Goal: Use online tool/utility: Utilize a website feature to perform a specific function

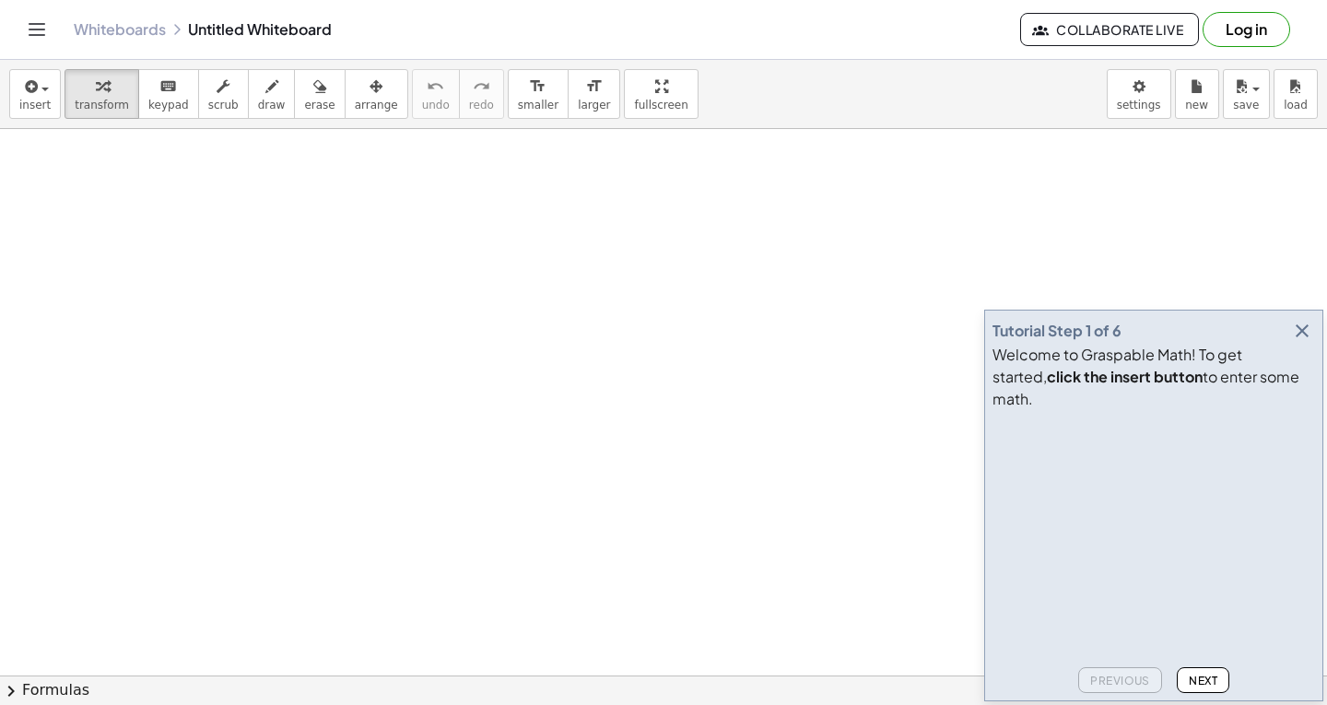
click at [1203, 675] on span "Next" at bounding box center [1203, 681] width 29 height 14
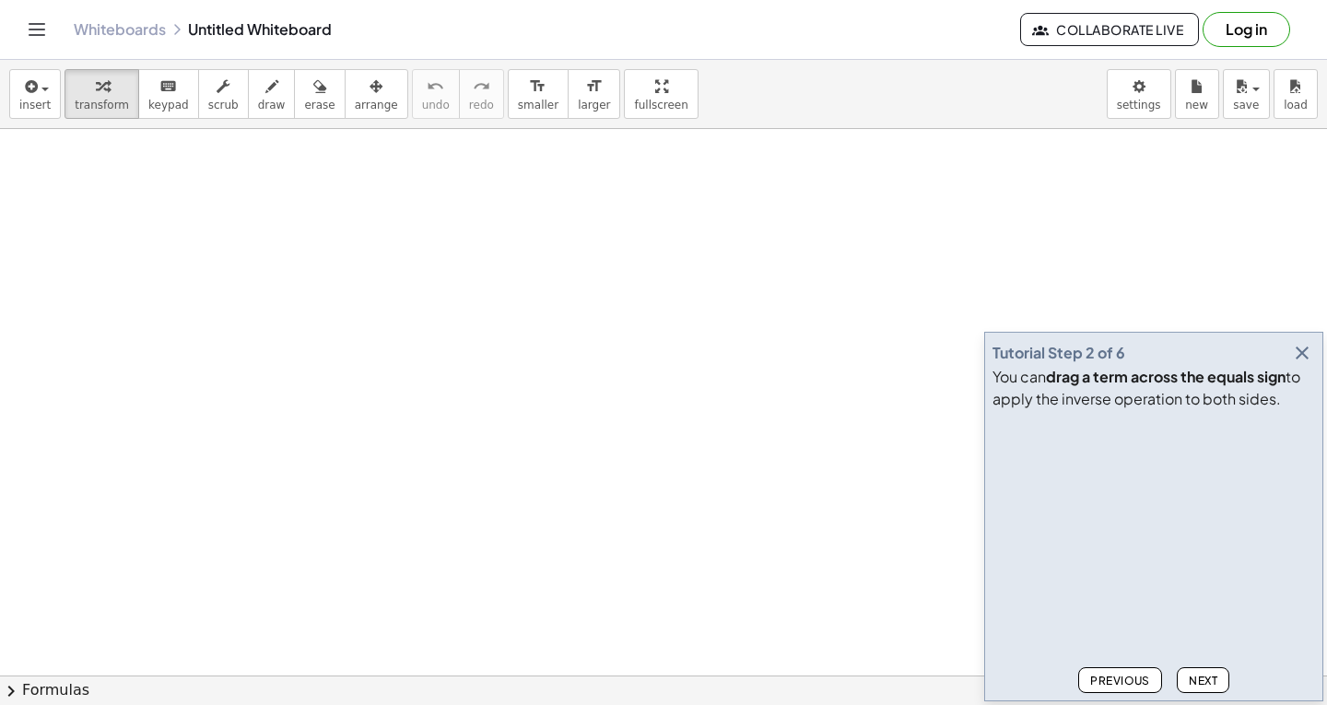
click at [1192, 670] on button "Next" at bounding box center [1203, 680] width 53 height 26
click at [1185, 677] on button "Next" at bounding box center [1203, 680] width 53 height 26
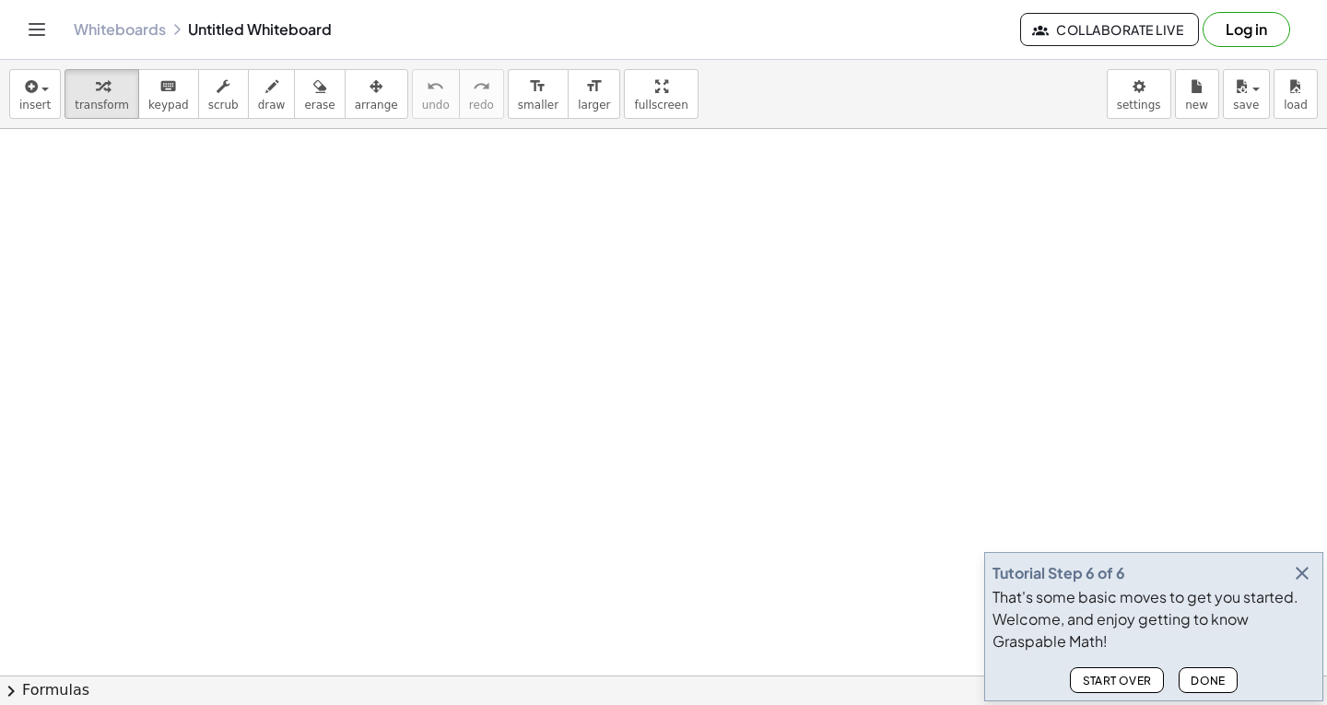
click at [1309, 576] on icon "button" at bounding box center [1302, 573] width 22 height 22
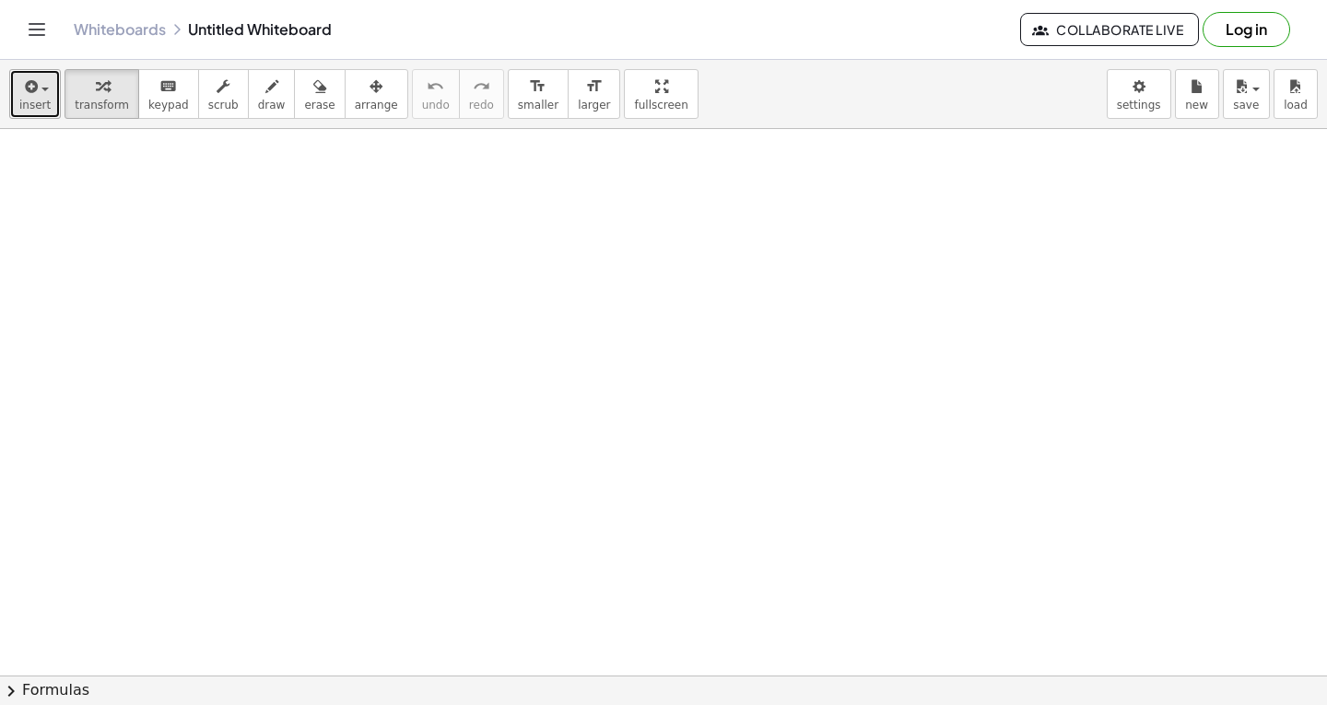
click at [44, 104] on span "insert" at bounding box center [34, 105] width 31 height 13
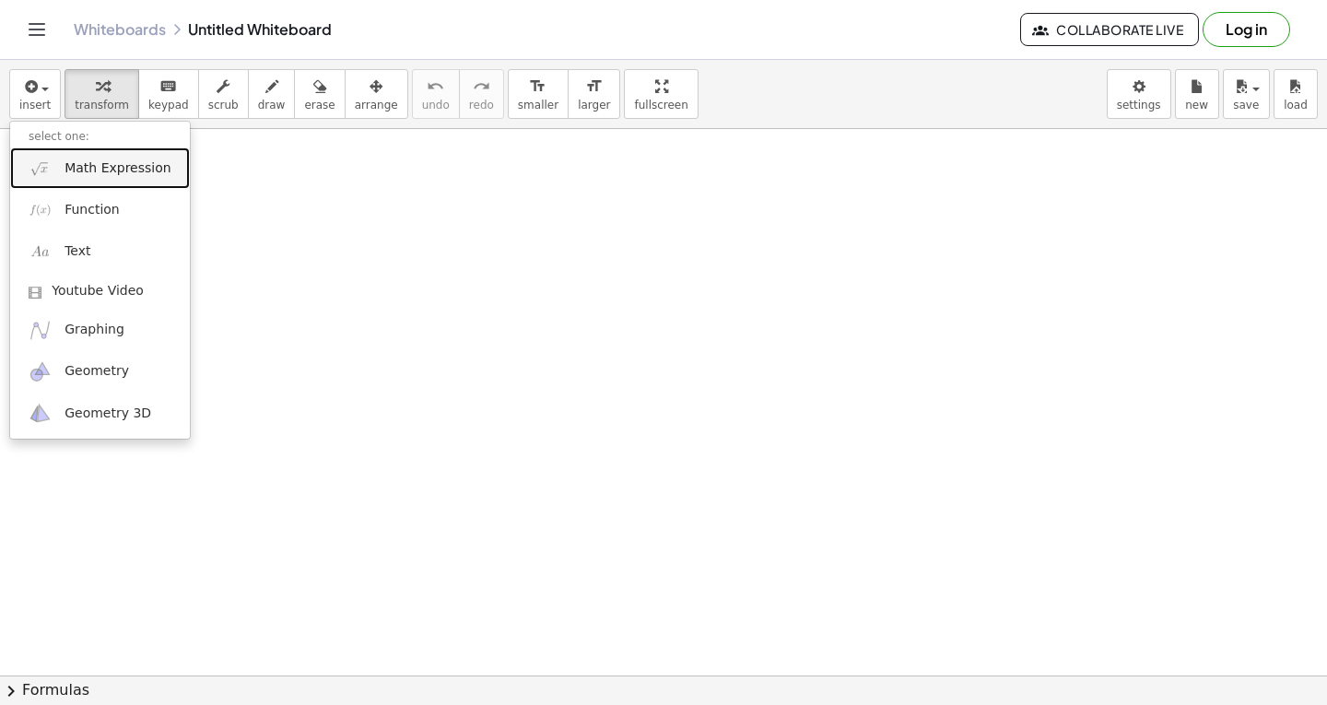
click at [78, 162] on span "Math Expression" at bounding box center [118, 168] width 106 height 18
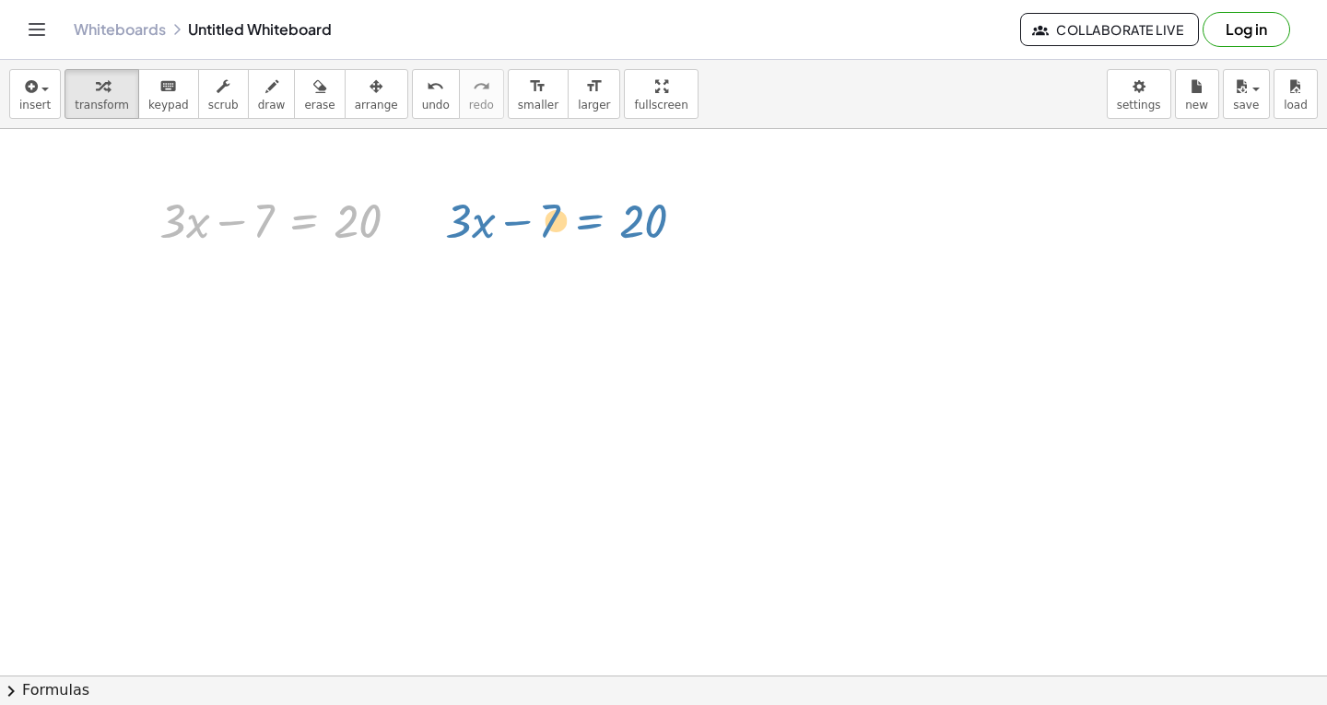
drag, startPoint x: 304, startPoint y: 217, endPoint x: 622, endPoint y: 185, distance: 319.5
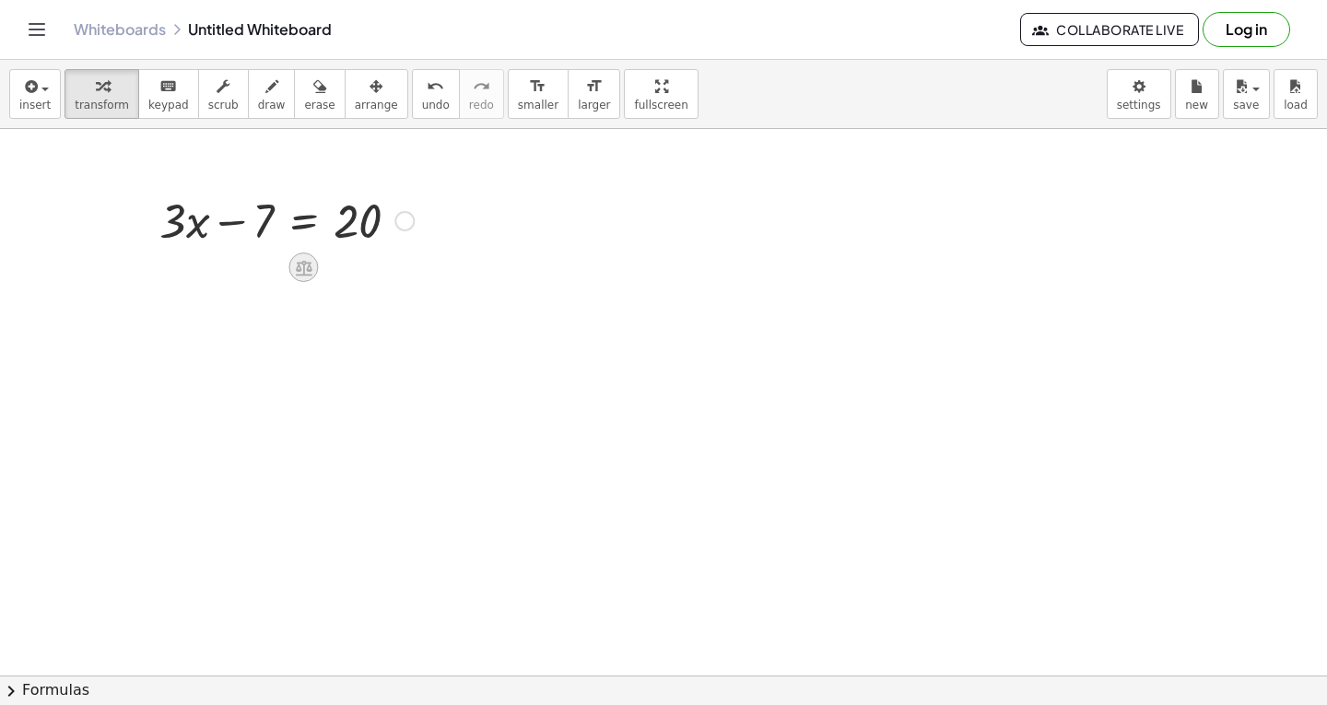
click at [292, 267] on div at bounding box center [302, 266] width 29 height 29
click at [231, 273] on span "+" at bounding box center [230, 267] width 11 height 27
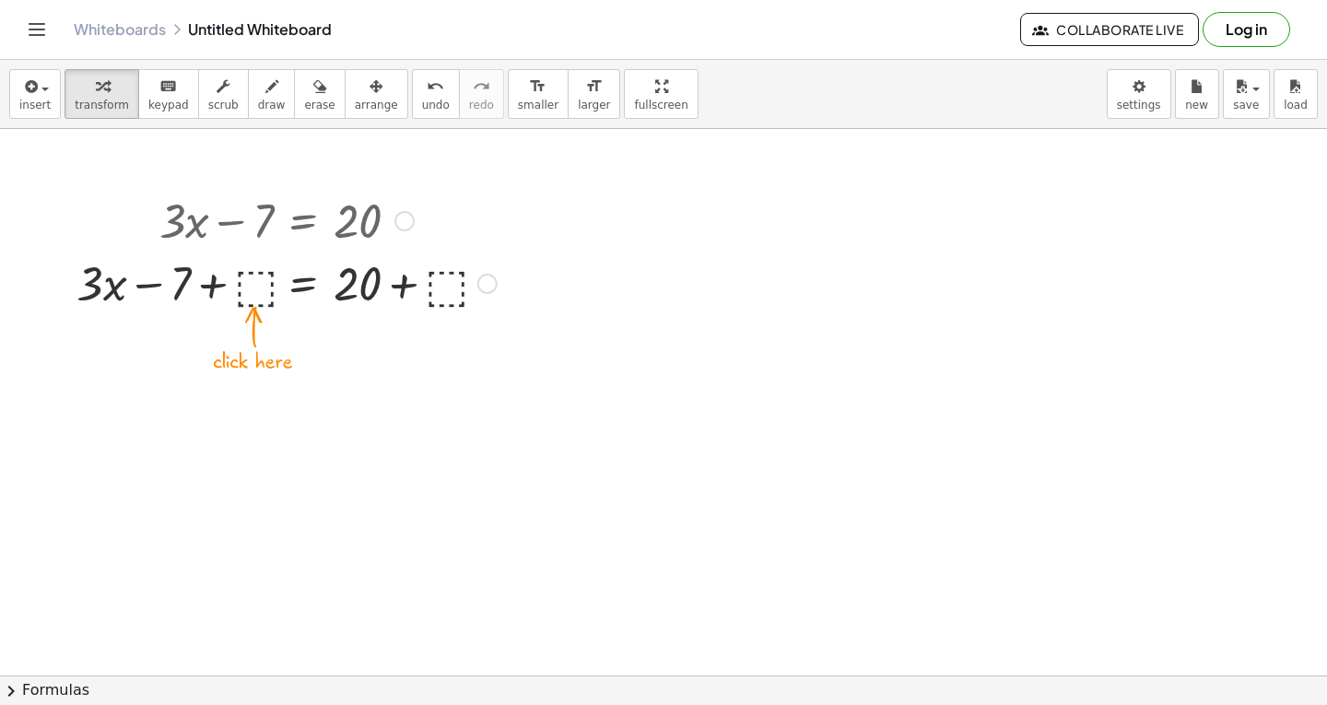
click at [247, 274] on div at bounding box center [286, 282] width 439 height 63
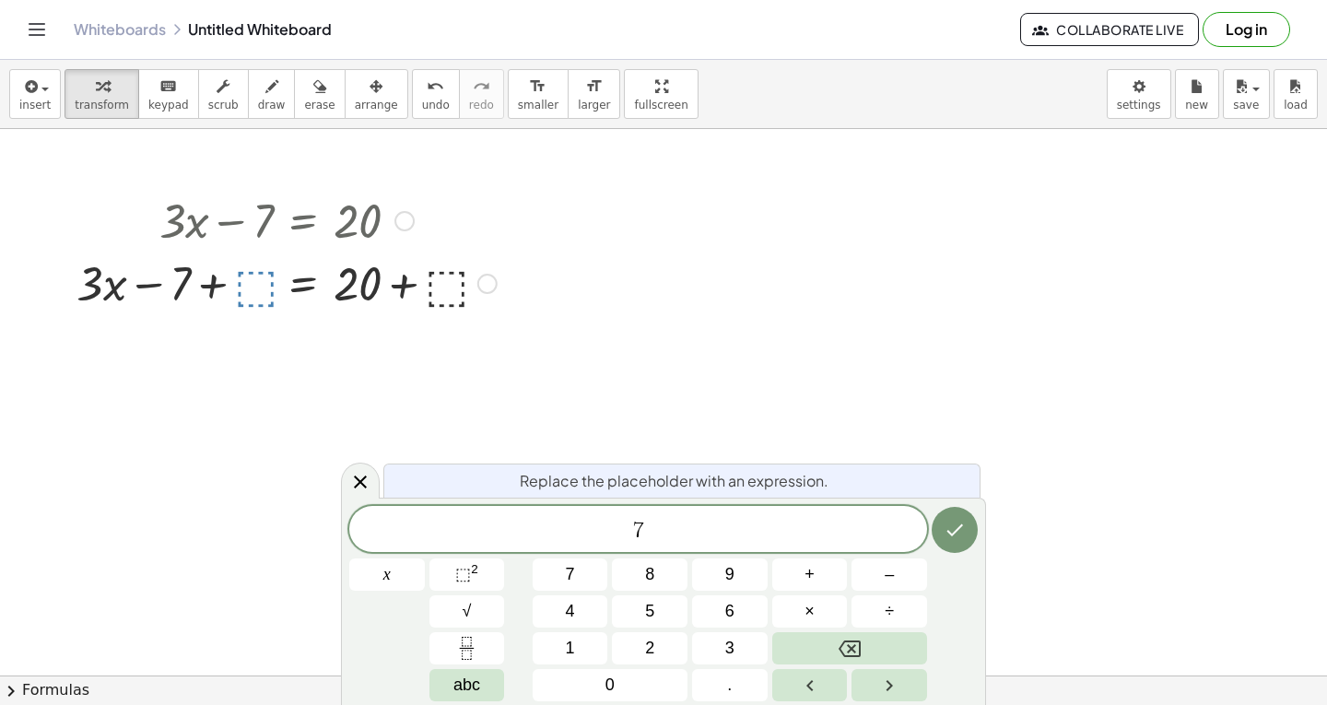
click at [965, 536] on icon "Done" at bounding box center [955, 530] width 22 height 22
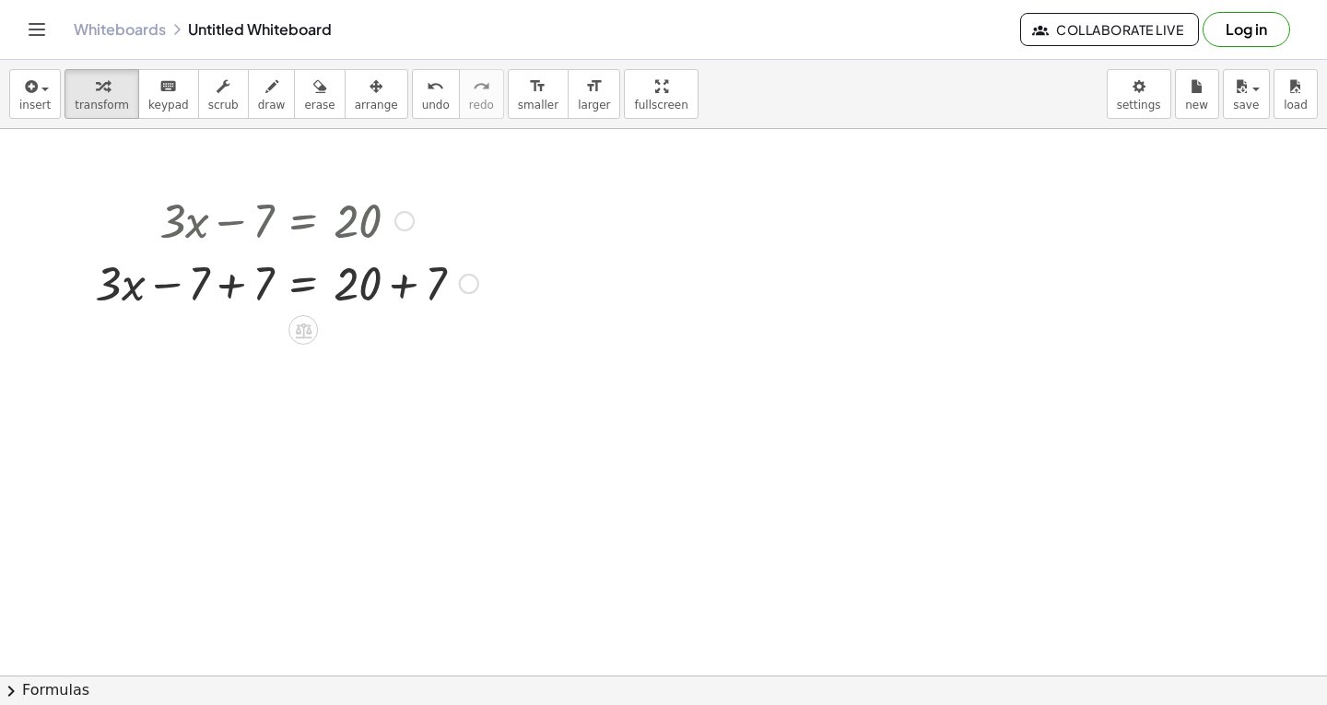
click at [236, 283] on div at bounding box center [287, 282] width 402 height 63
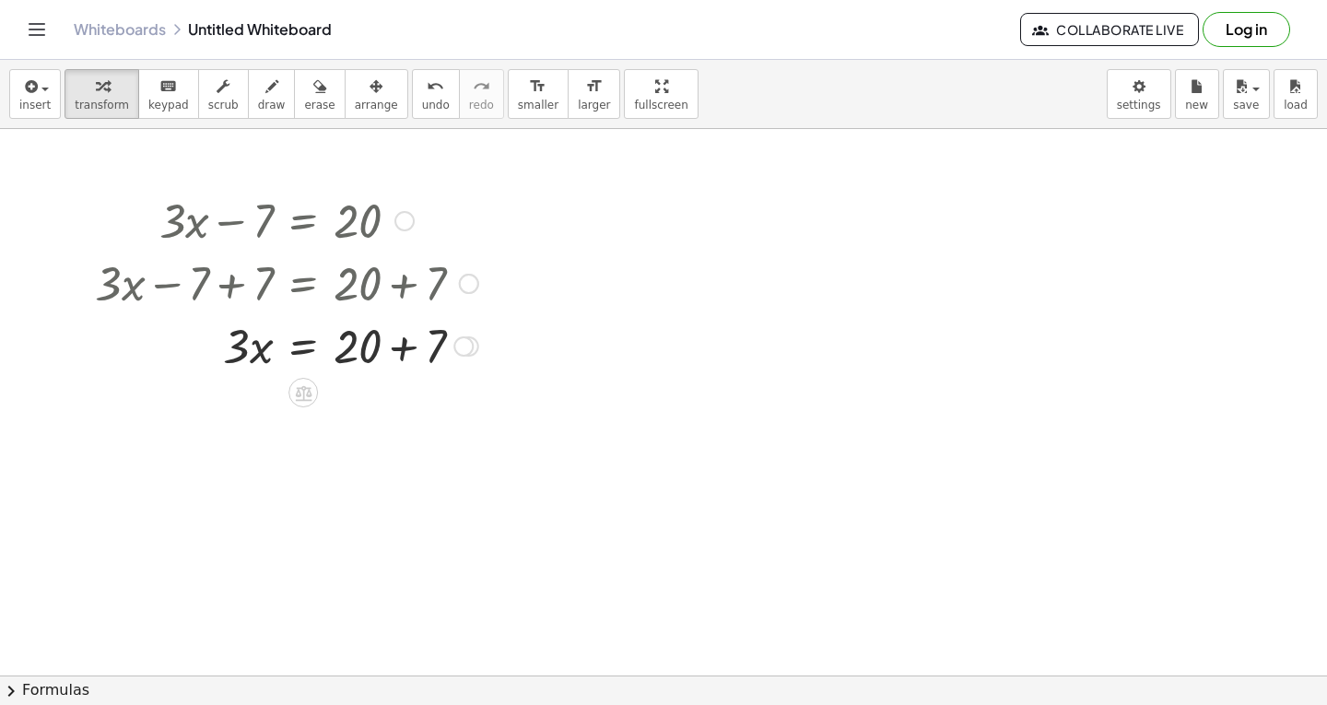
click at [412, 345] on div at bounding box center [287, 344] width 402 height 63
drag, startPoint x: 242, startPoint y: 426, endPoint x: 400, endPoint y: 472, distance: 164.2
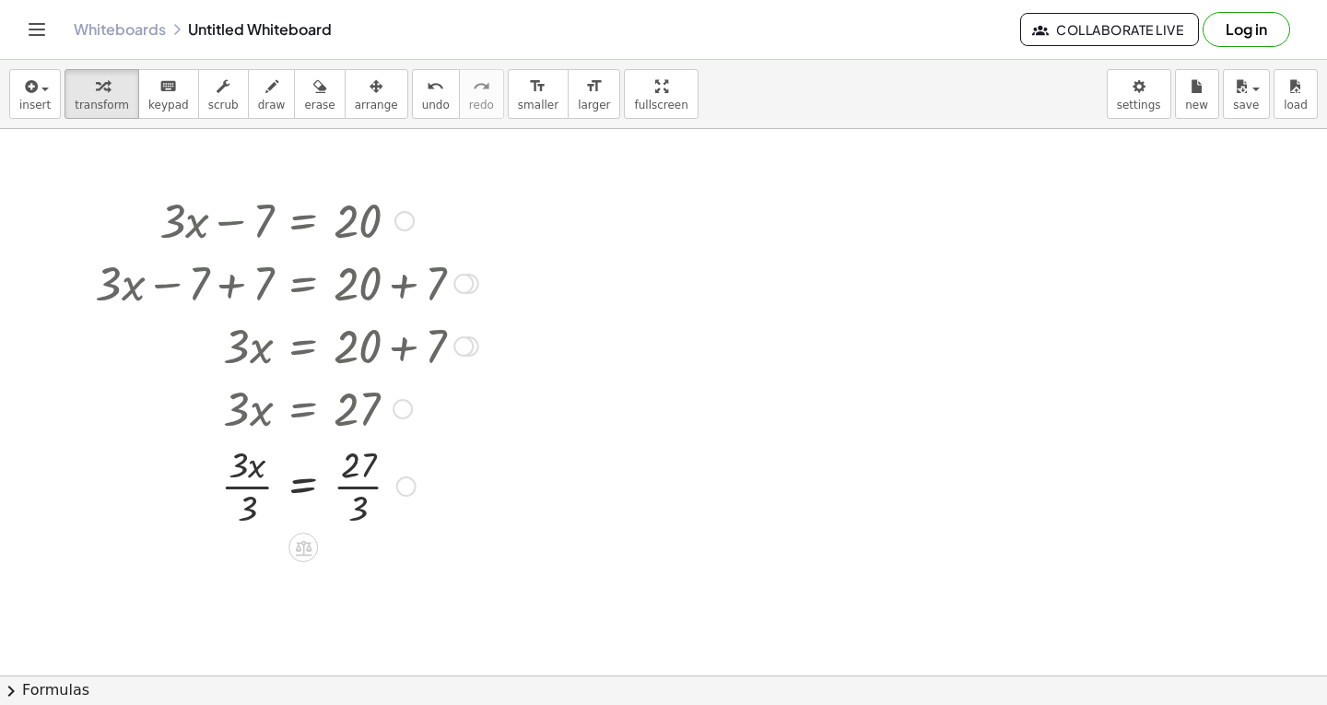
click at [366, 485] on div at bounding box center [287, 485] width 402 height 92
click at [246, 581] on div at bounding box center [287, 577] width 402 height 92
click at [46, 96] on div "button" at bounding box center [34, 86] width 31 height 22
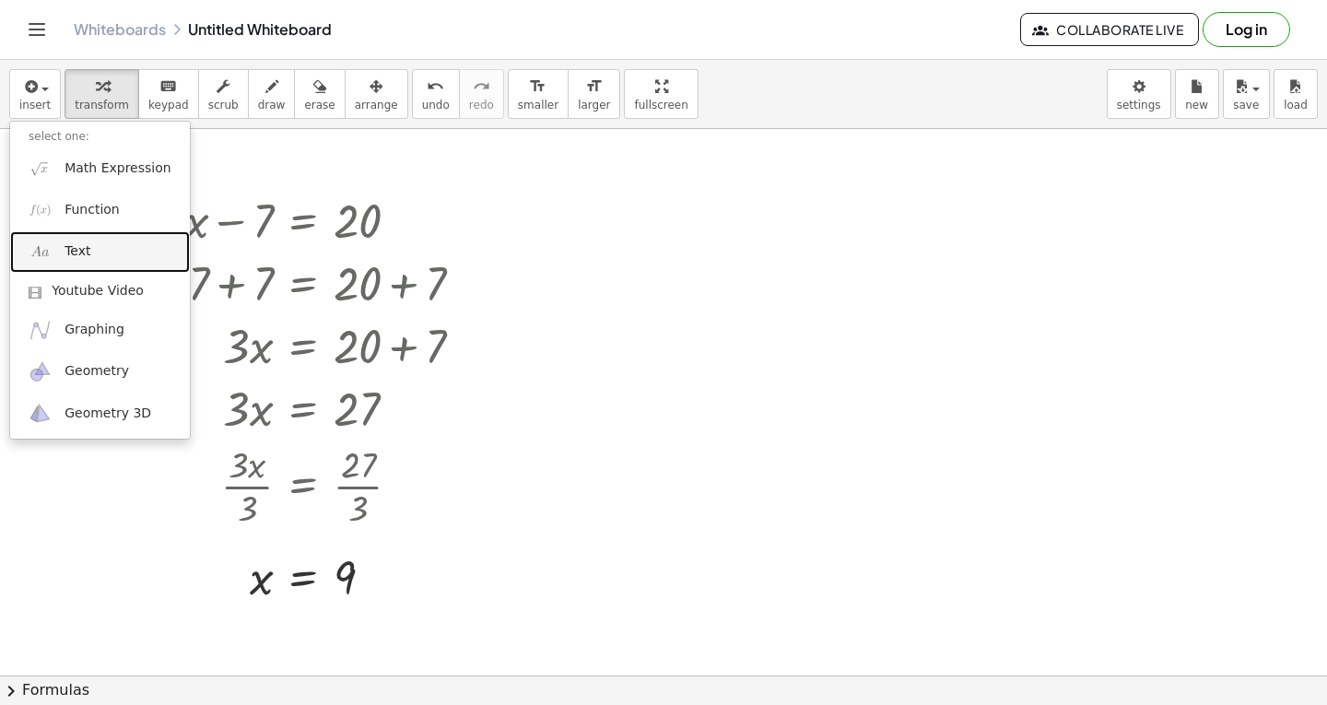
click at [72, 252] on span "Text" at bounding box center [78, 251] width 26 height 18
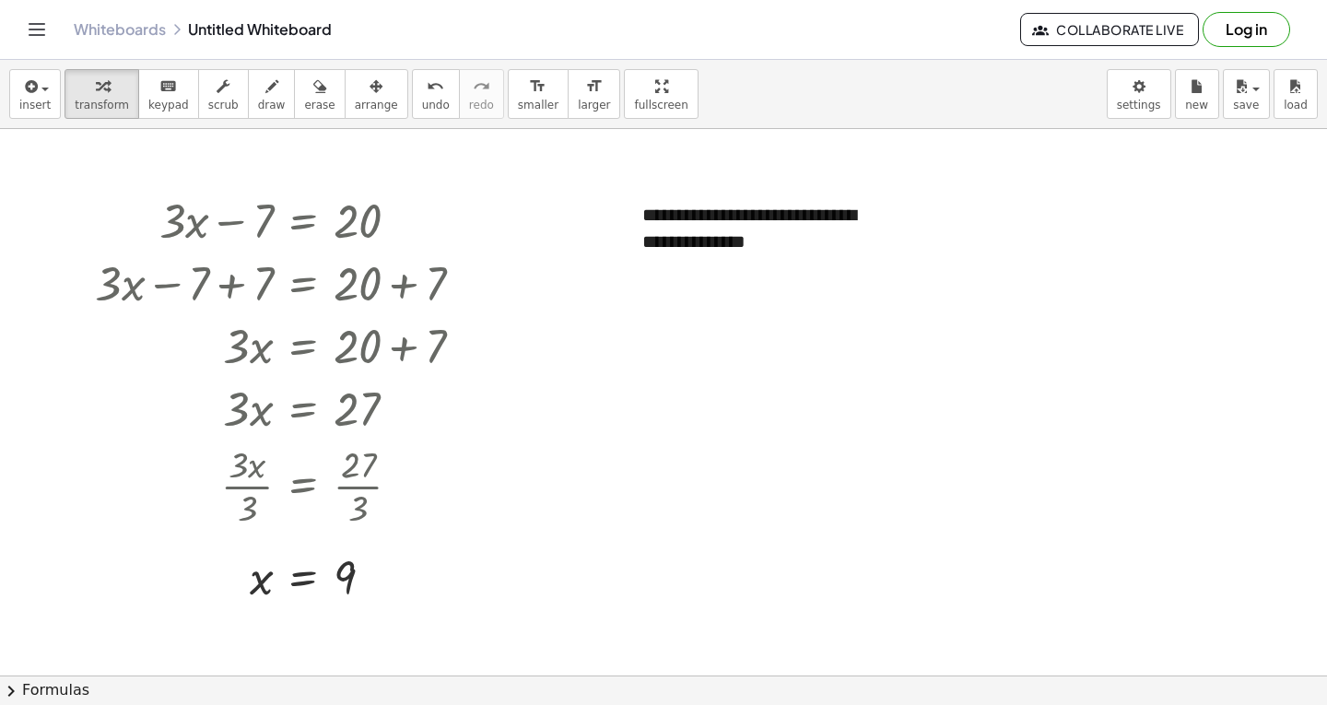
click at [355, 102] on span "arrange" at bounding box center [376, 105] width 43 height 13
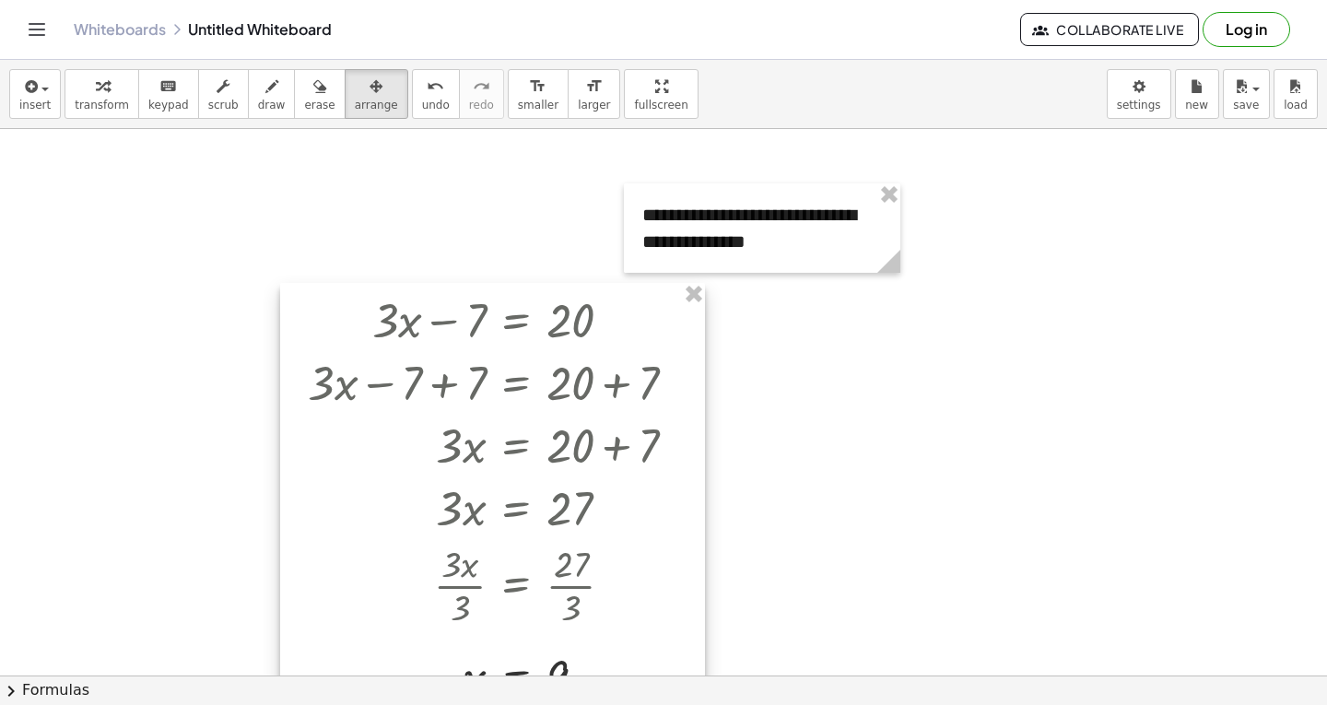
drag, startPoint x: 397, startPoint y: 211, endPoint x: 610, endPoint y: 311, distance: 235.0
click at [610, 311] on div at bounding box center [492, 497] width 425 height 428
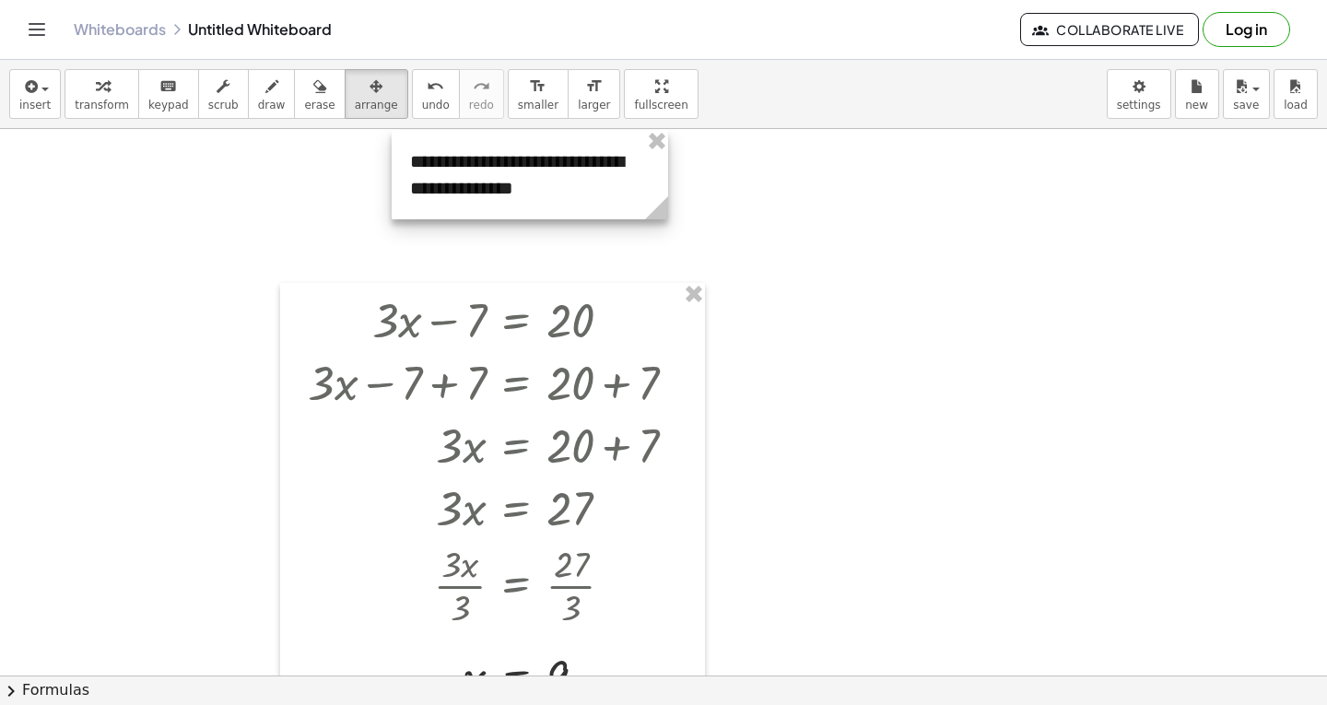
drag, startPoint x: 672, startPoint y: 237, endPoint x: 437, endPoint y: 182, distance: 241.2
click at [437, 182] on div at bounding box center [530, 174] width 276 height 89
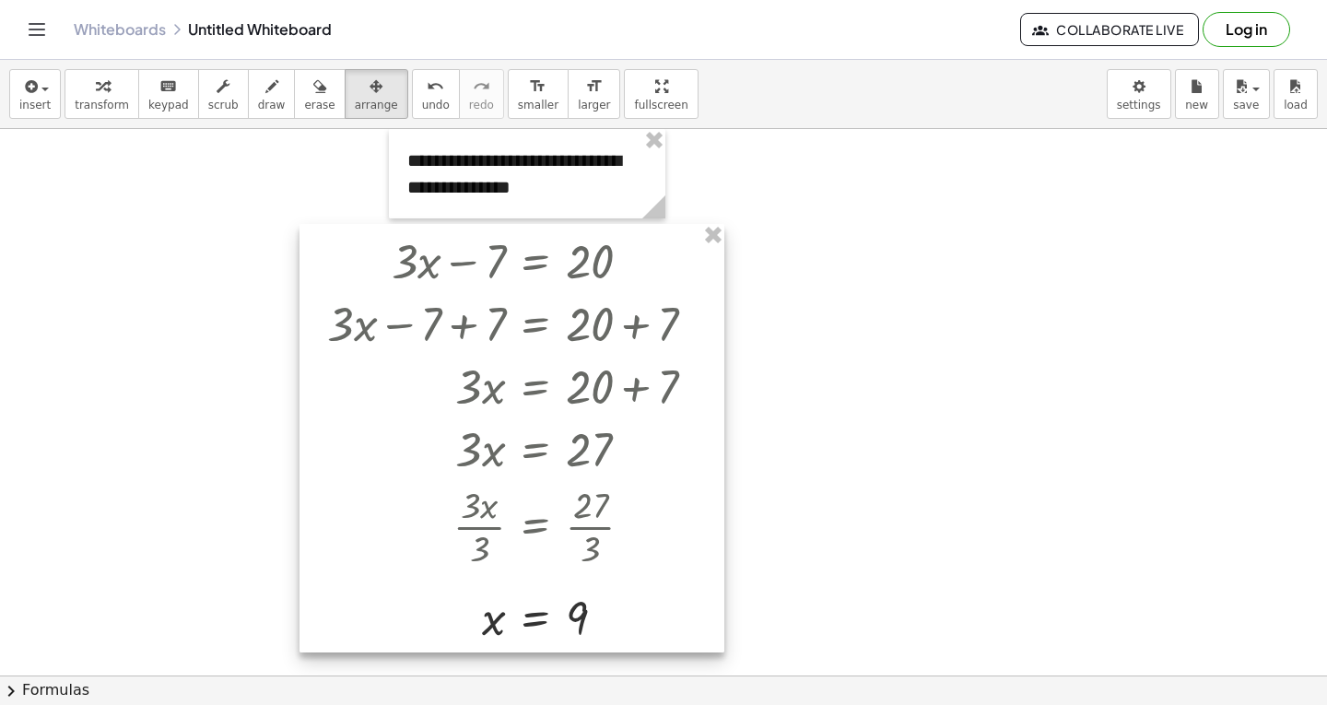
drag, startPoint x: 495, startPoint y: 344, endPoint x: 514, endPoint y: 282, distance: 64.7
click at [514, 282] on div at bounding box center [511, 438] width 425 height 428
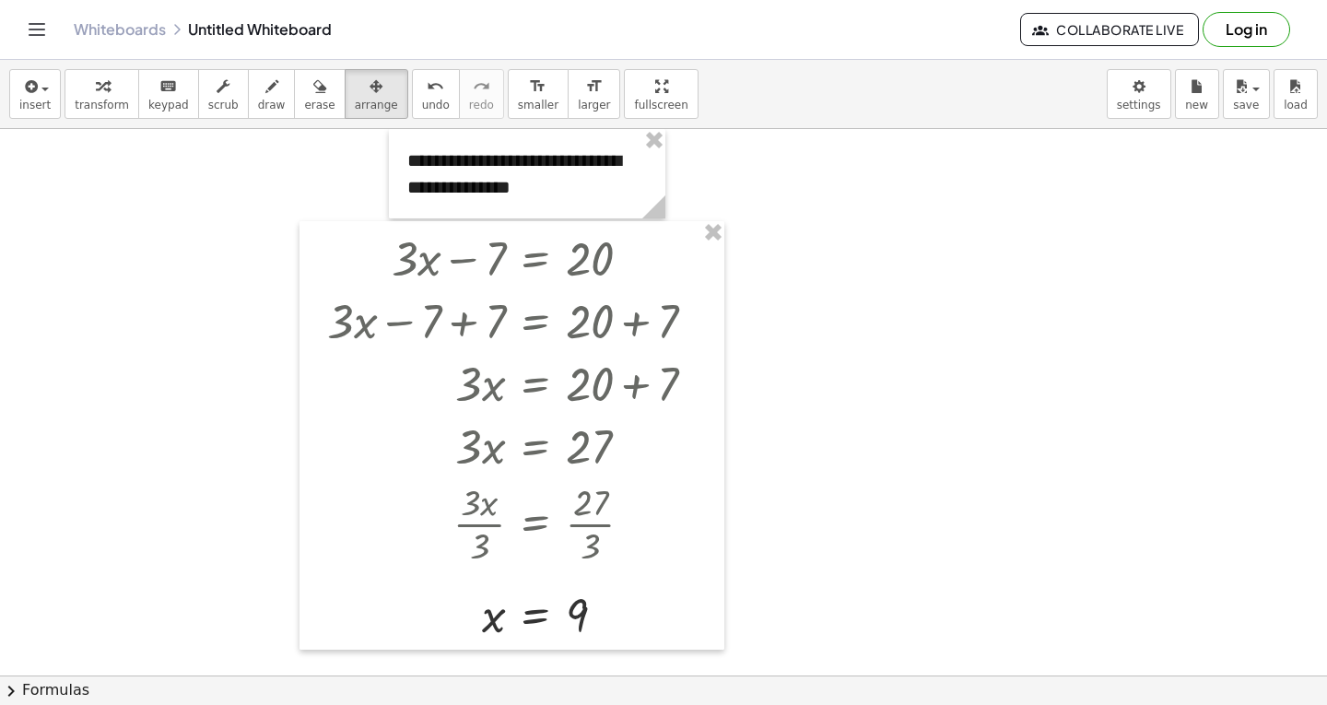
click at [77, 101] on span "transform" at bounding box center [102, 105] width 54 height 13
drag, startPoint x: 639, startPoint y: 264, endPoint x: 968, endPoint y: 251, distance: 329.2
click at [355, 84] on div "button" at bounding box center [376, 86] width 43 height 22
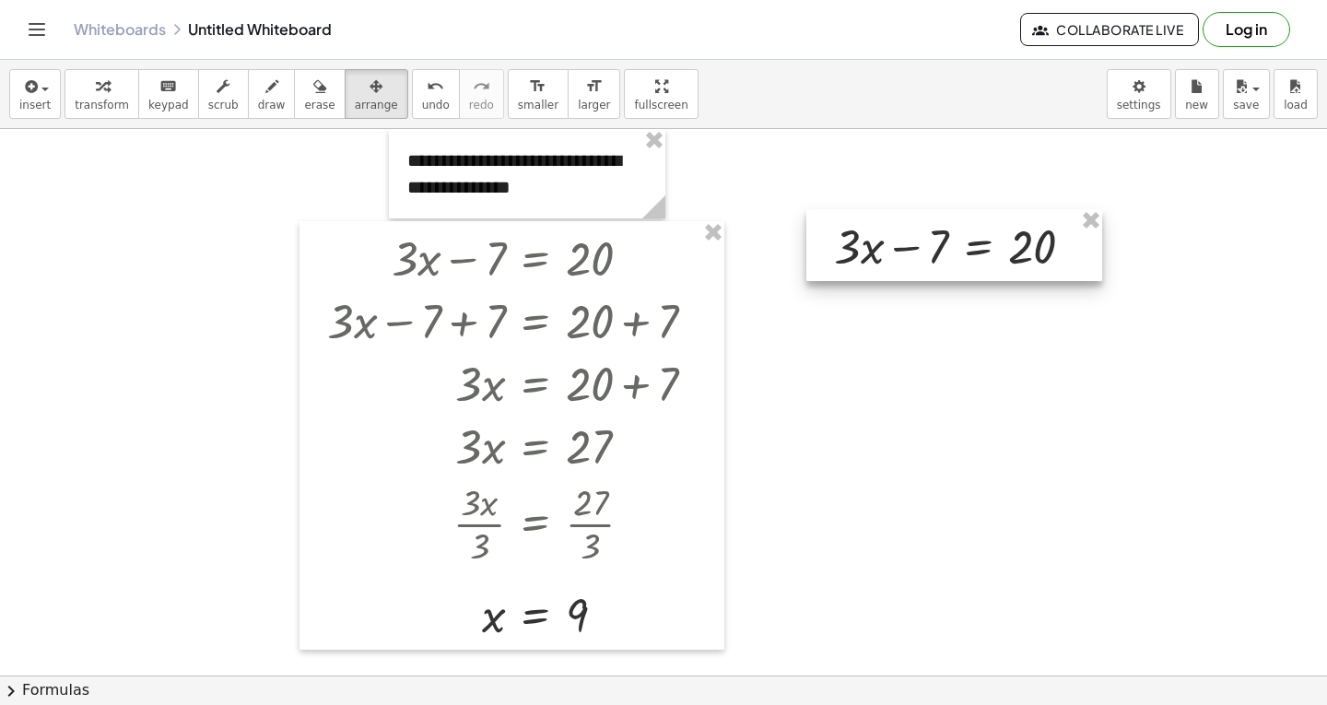
drag, startPoint x: 878, startPoint y: 242, endPoint x: 1009, endPoint y: 252, distance: 131.2
click at [1009, 252] on div at bounding box center [954, 245] width 296 height 72
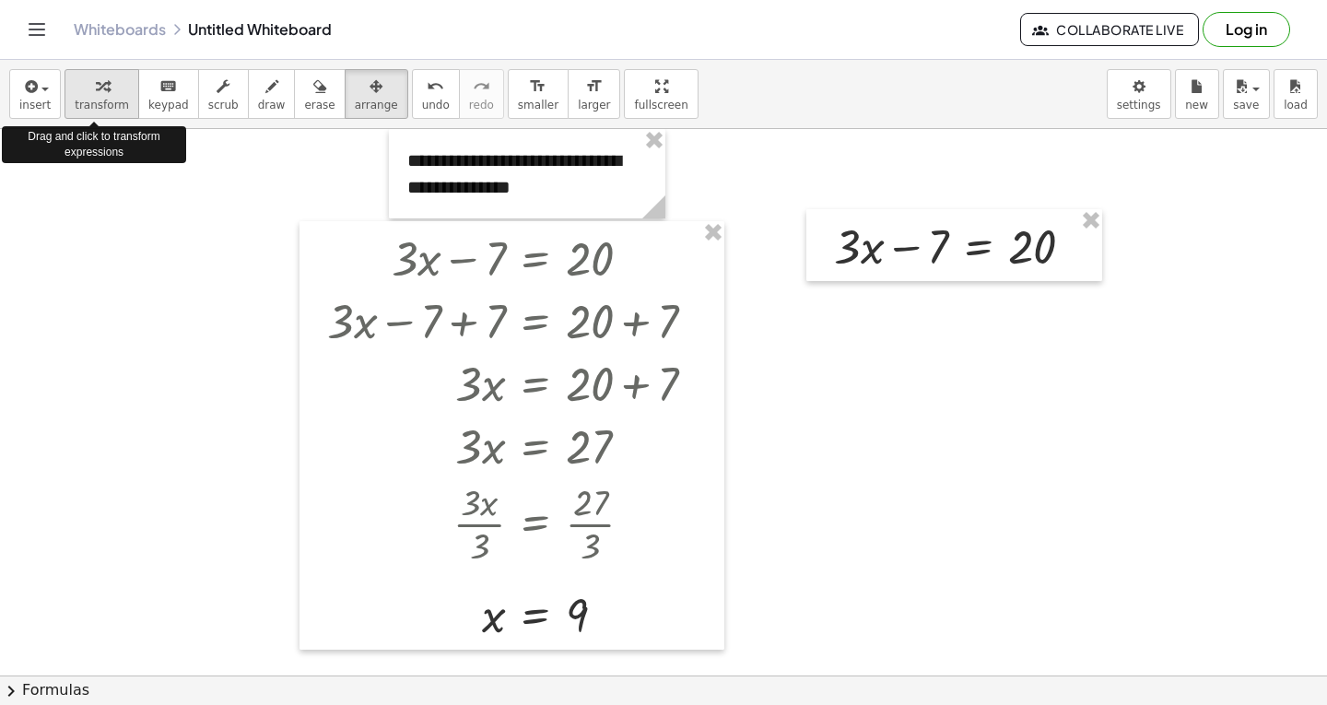
click at [94, 103] on span "transform" at bounding box center [102, 105] width 54 height 13
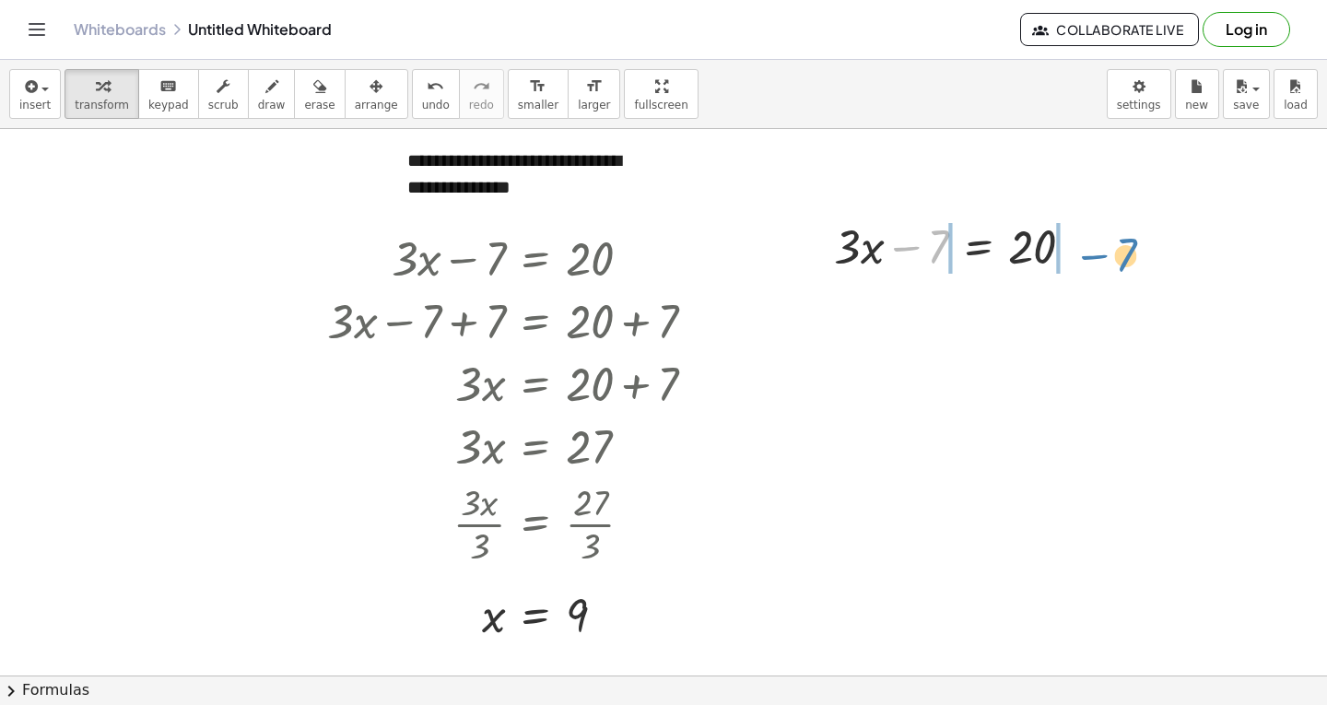
drag, startPoint x: 940, startPoint y: 250, endPoint x: 1127, endPoint y: 258, distance: 187.2
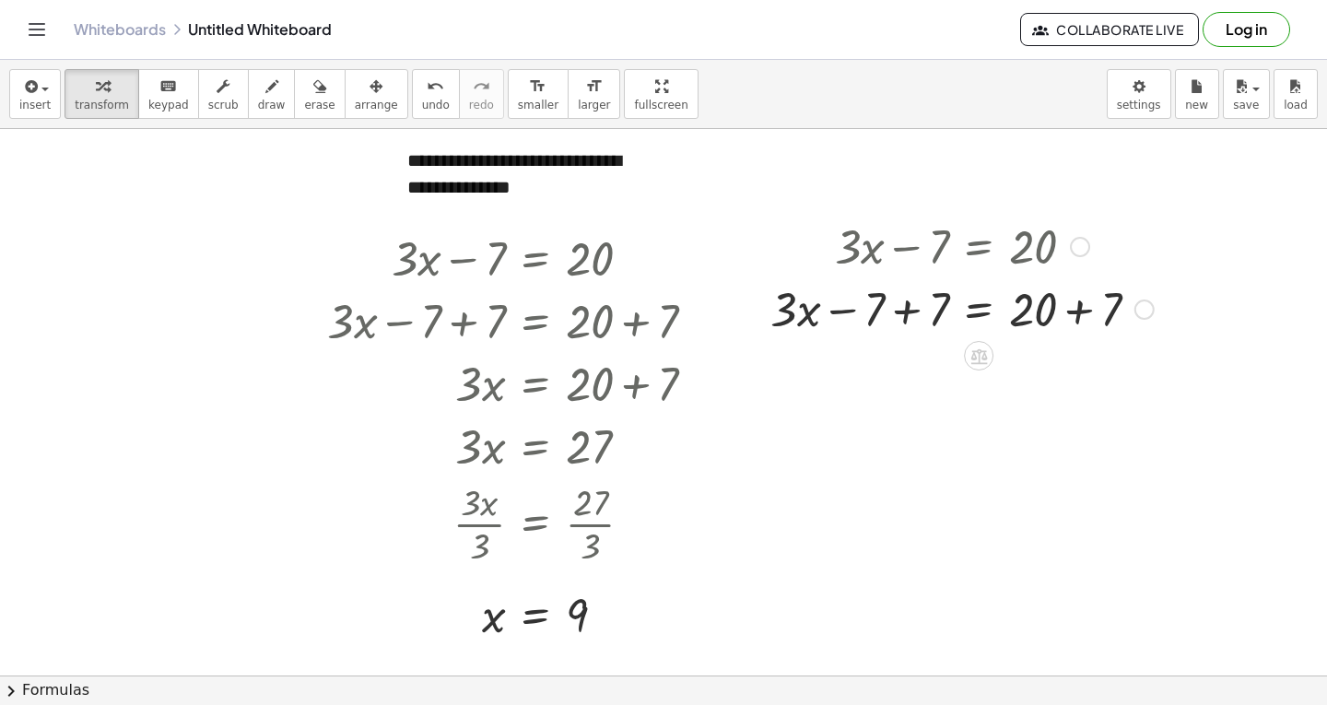
click at [835, 311] on div at bounding box center [962, 307] width 402 height 63
click at [908, 313] on div at bounding box center [962, 307] width 402 height 63
click at [979, 247] on div "+ · 3 · x − 7 = 20 + · 3 · x − 7 + 7 = + 20 + 7 + · 3 · x + 0 = + 20 + 7 · 3 · …" at bounding box center [979, 247] width 0 height 0
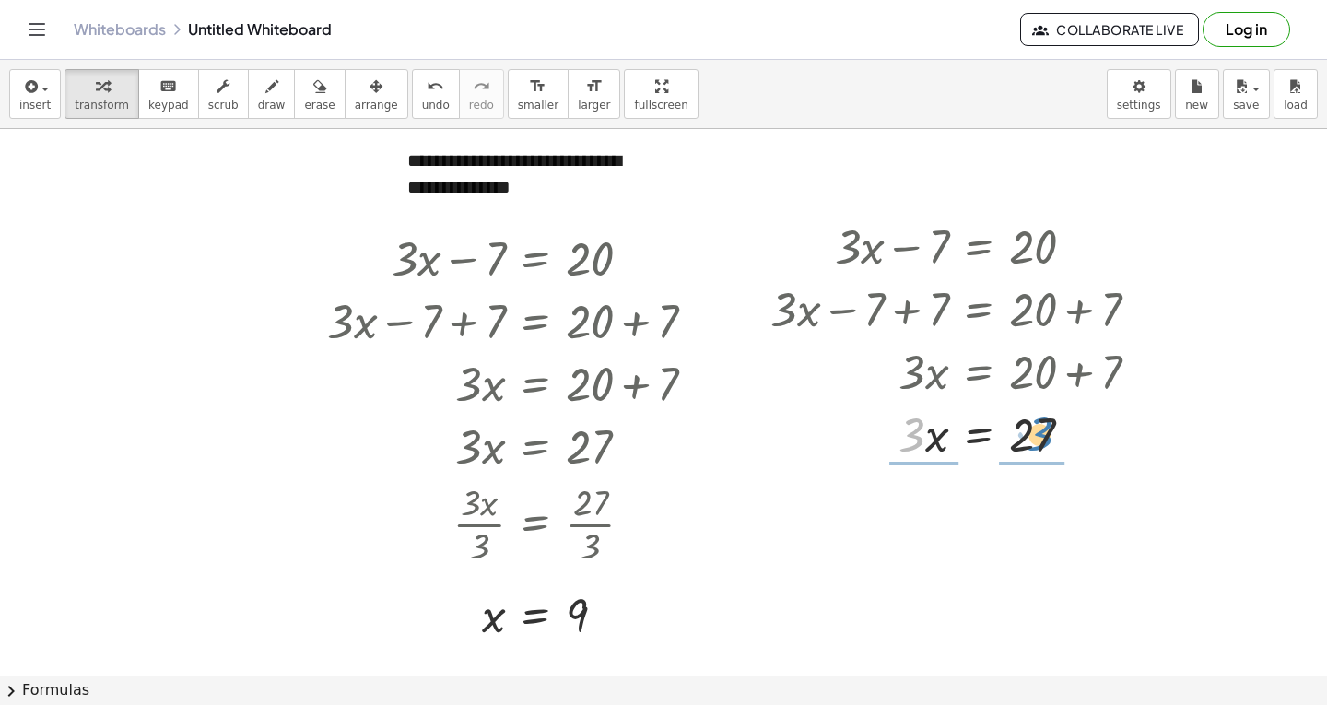
drag, startPoint x: 910, startPoint y: 433, endPoint x: 1028, endPoint y: 430, distance: 118.0
click at [1031, 430] on div at bounding box center [962, 433] width 402 height 63
click at [911, 517] on div at bounding box center [962, 510] width 402 height 92
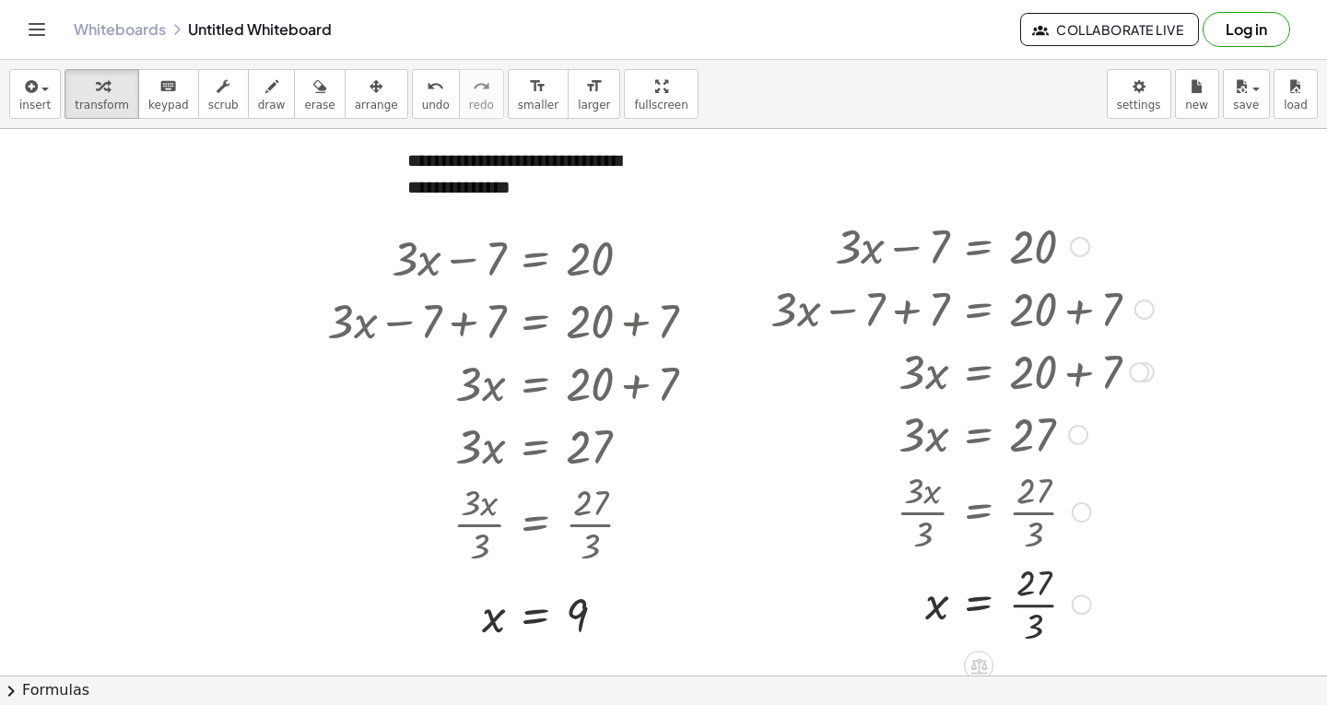
click at [1038, 610] on div at bounding box center [962, 603] width 402 height 92
click at [370, 87] on icon "button" at bounding box center [376, 87] width 13 height 22
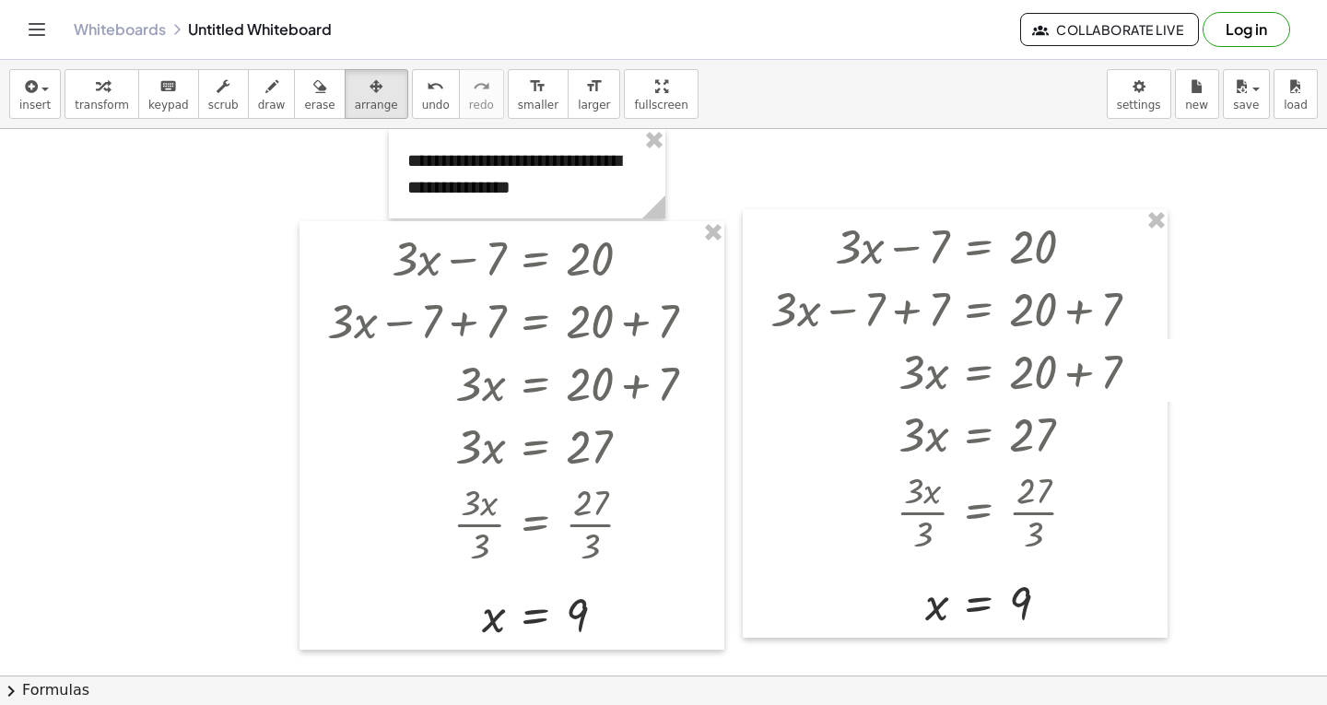
drag, startPoint x: 167, startPoint y: 288, endPoint x: 193, endPoint y: 133, distance: 156.9
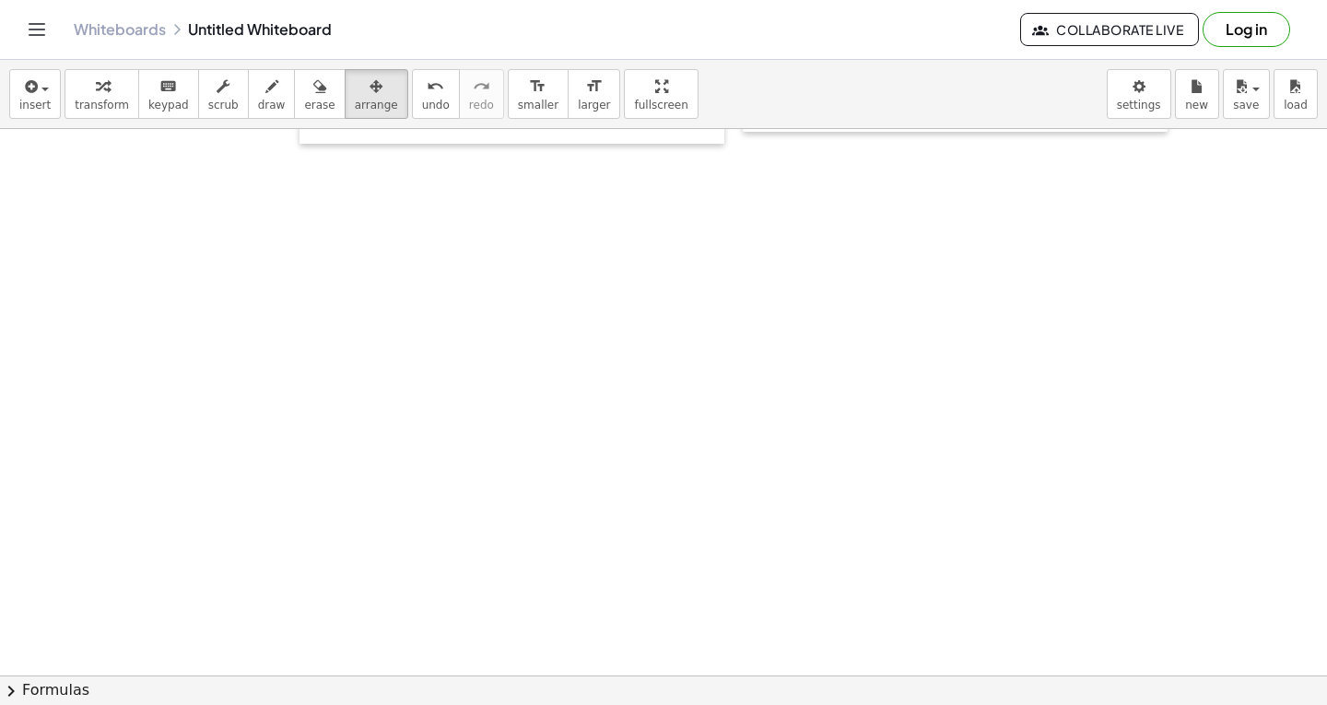
scroll to position [520, 0]
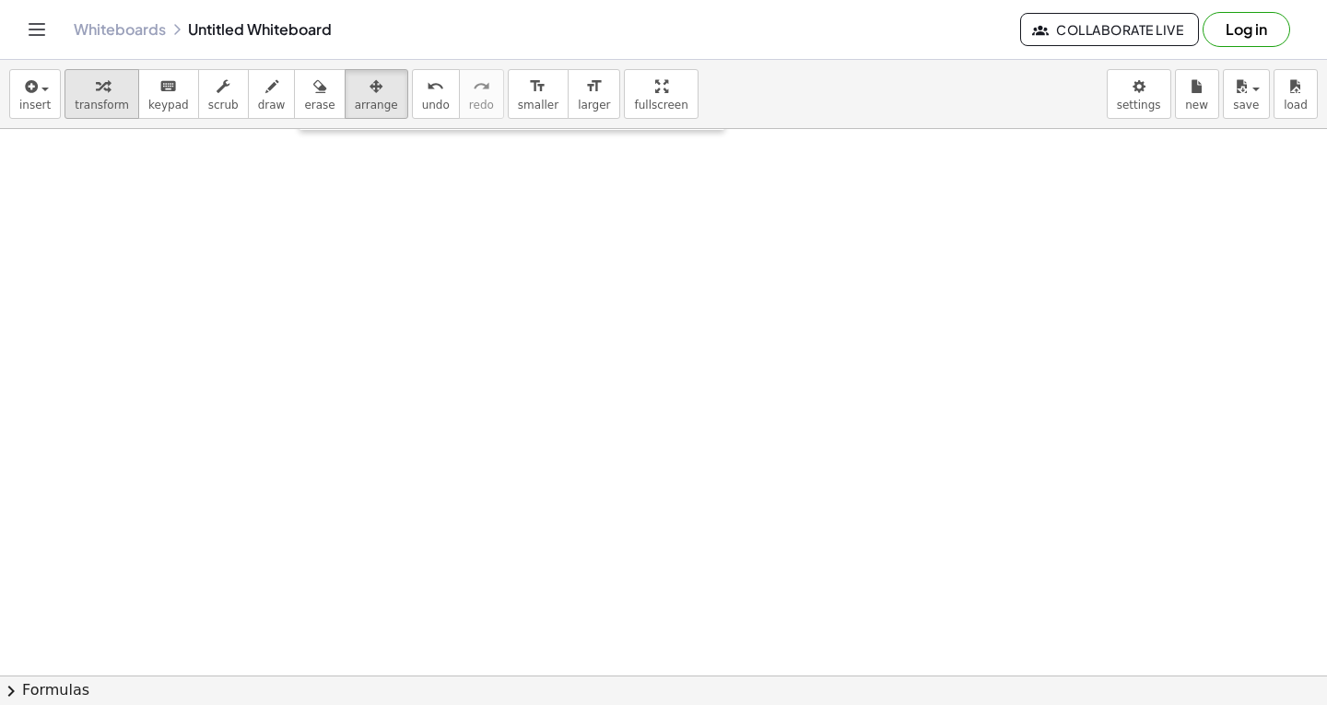
click at [75, 84] on div "button" at bounding box center [102, 86] width 54 height 22
click at [34, 87] on icon "button" at bounding box center [29, 87] width 17 height 22
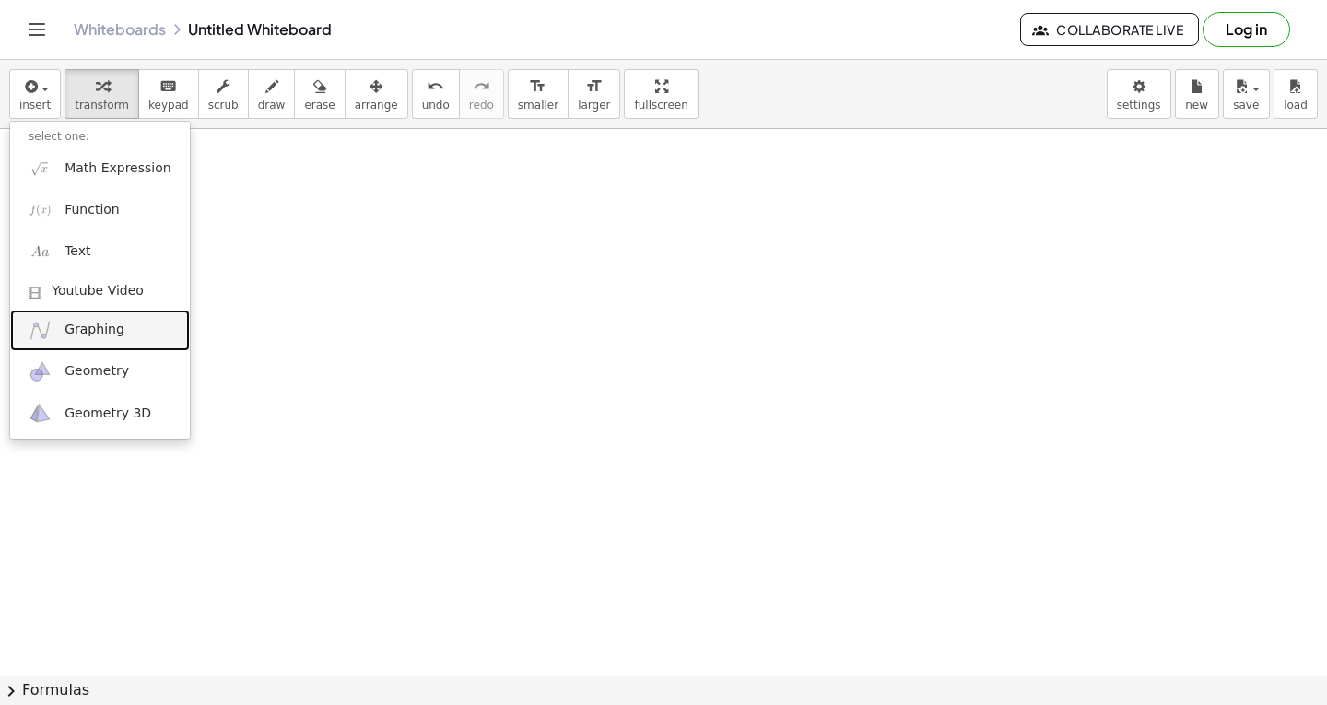
click at [106, 348] on link "Graphing" at bounding box center [100, 330] width 180 height 41
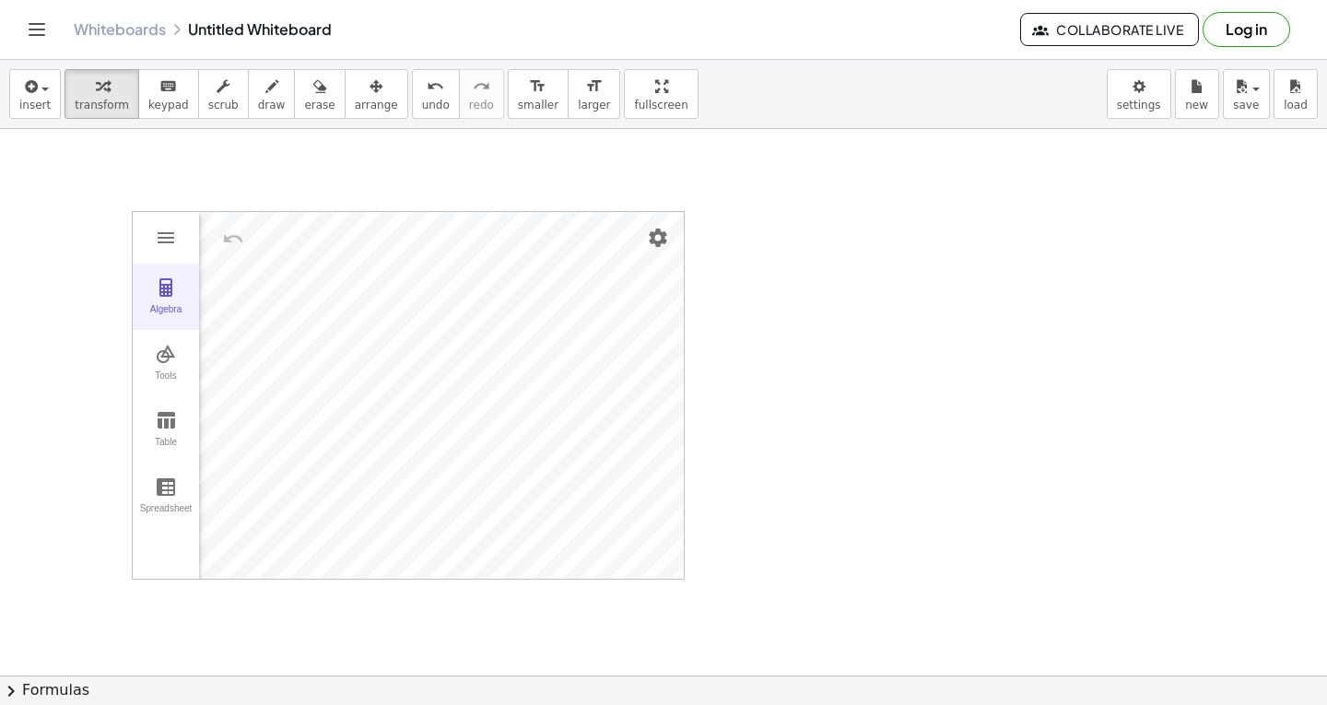
click at [170, 304] on div "Algebra" at bounding box center [165, 317] width 59 height 26
click at [261, 240] on div "Algebra" at bounding box center [244, 231] width 91 height 41
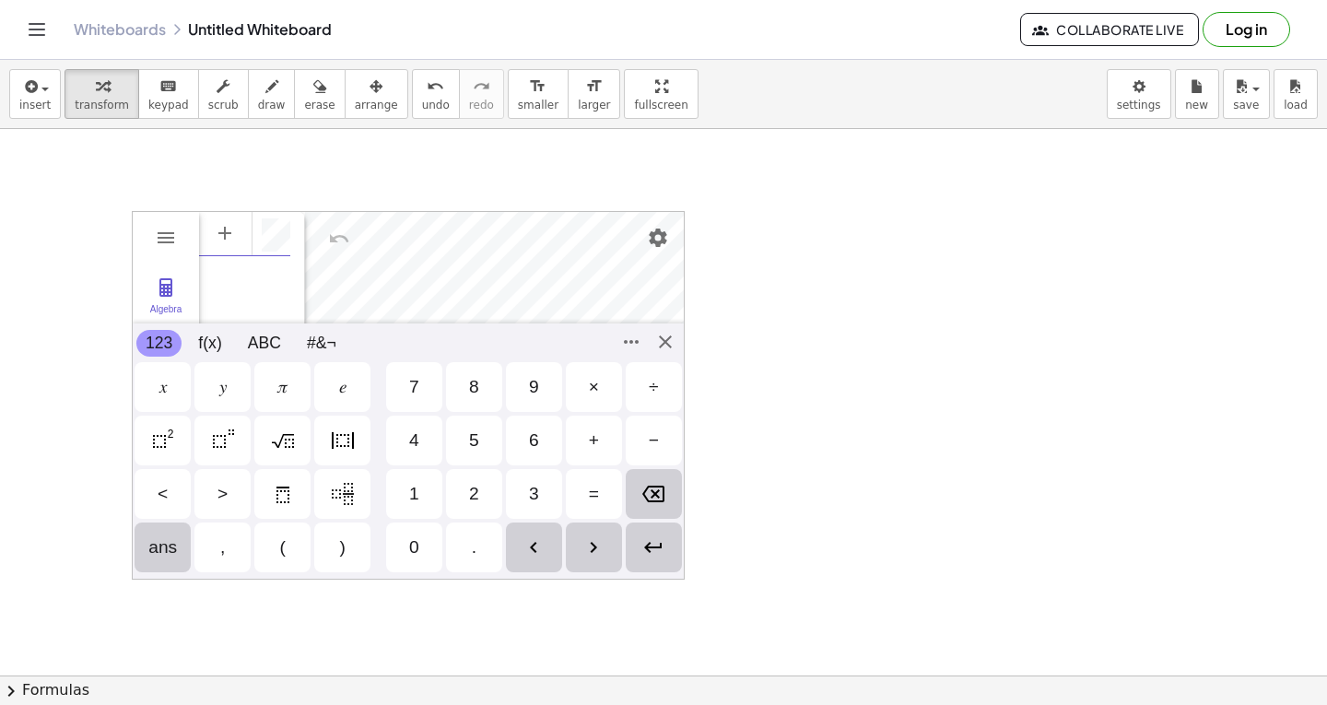
scroll to position [10, 0]
click at [669, 346] on div "Algebra Tools Table Spreadsheet GeoGebra Graphing Calculator Basic Tools Move P…" at bounding box center [408, 395] width 553 height 369
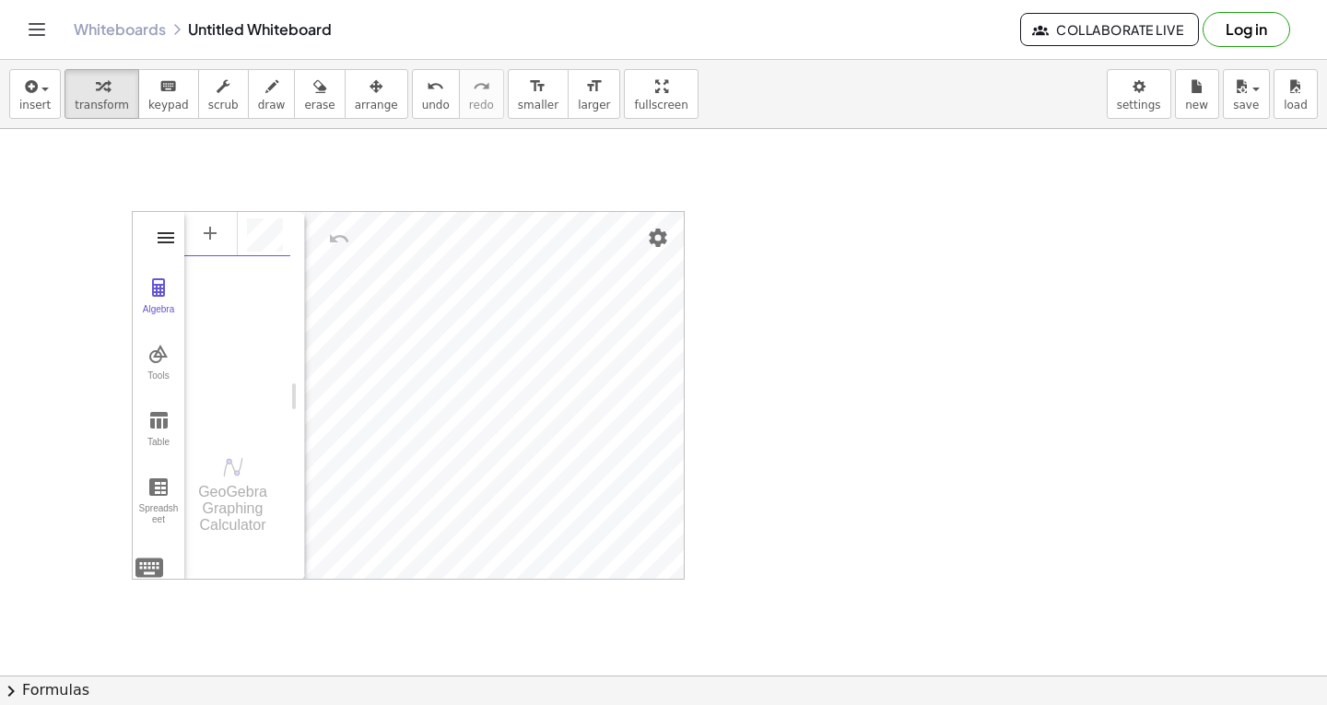
click at [170, 230] on img "Graphing Calculator" at bounding box center [166, 238] width 22 height 22
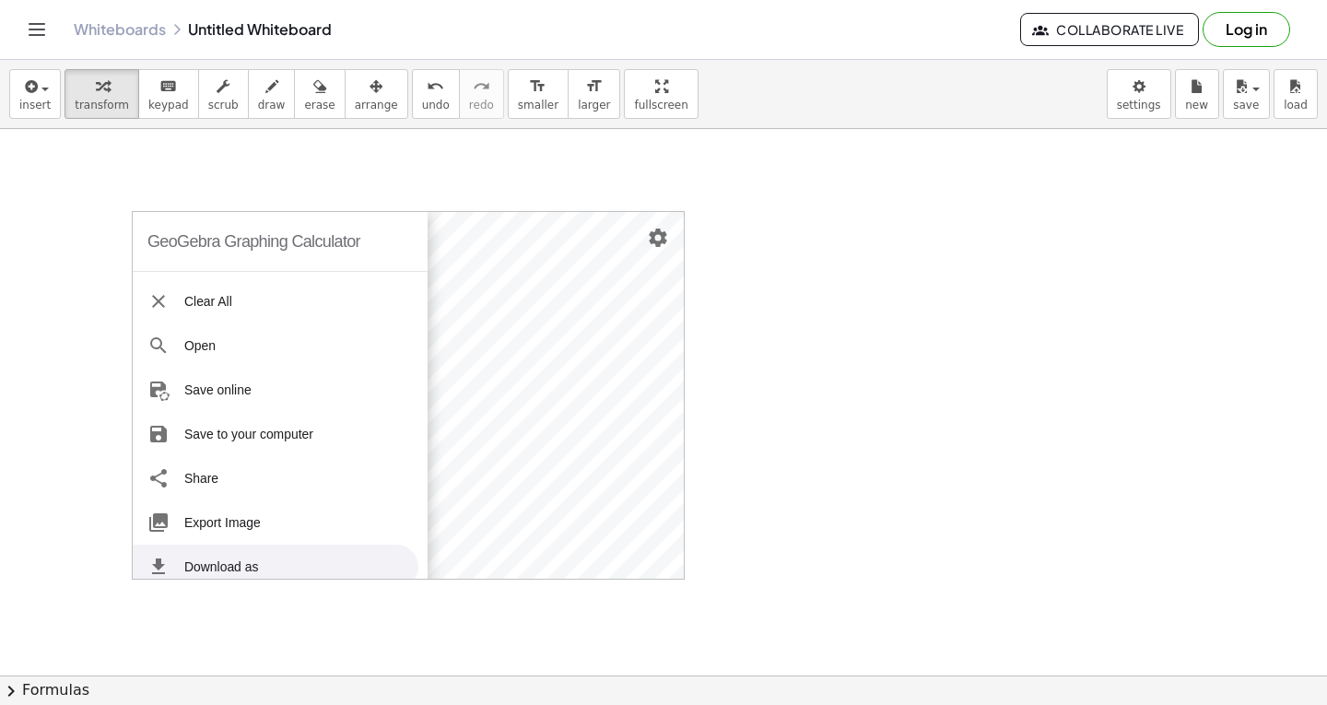
click at [225, 602] on div at bounding box center [663, 155] width 1327 height 1093
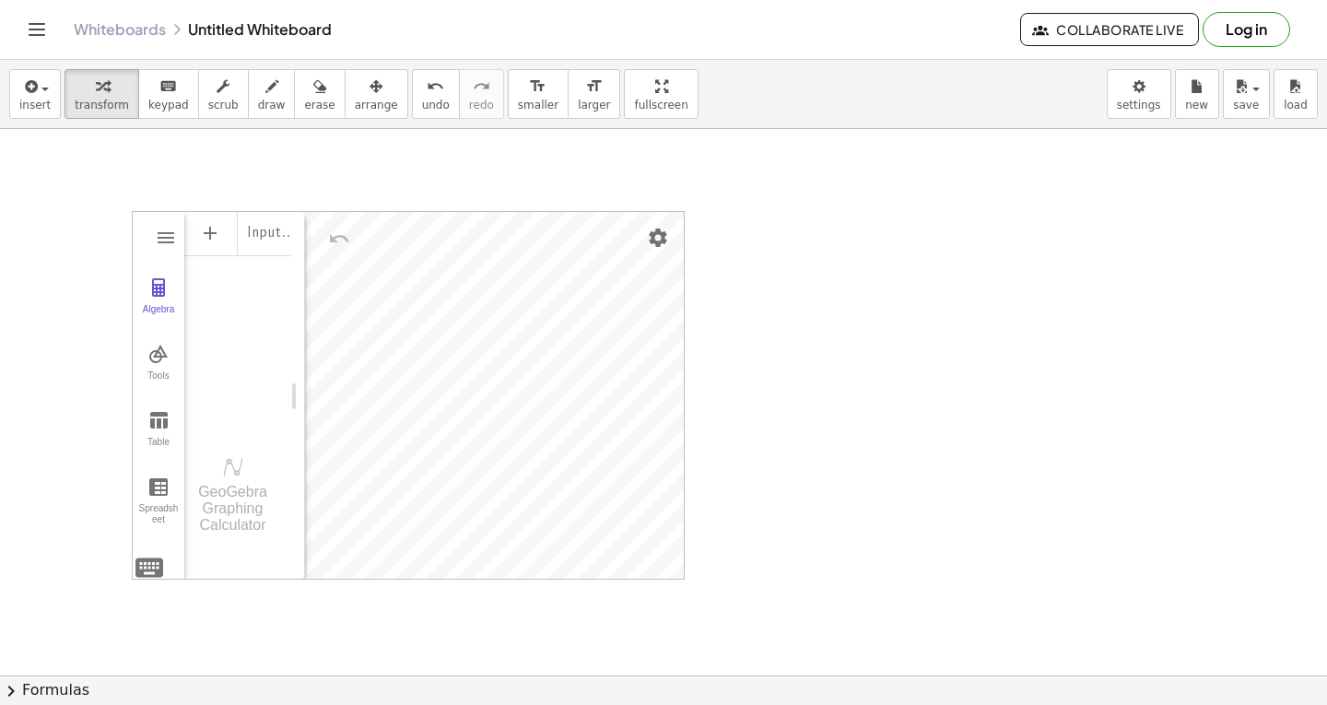
click at [265, 424] on div "Input…" at bounding box center [237, 319] width 106 height 219
click at [153, 426] on img "Graphing Calculator" at bounding box center [158, 420] width 22 height 22
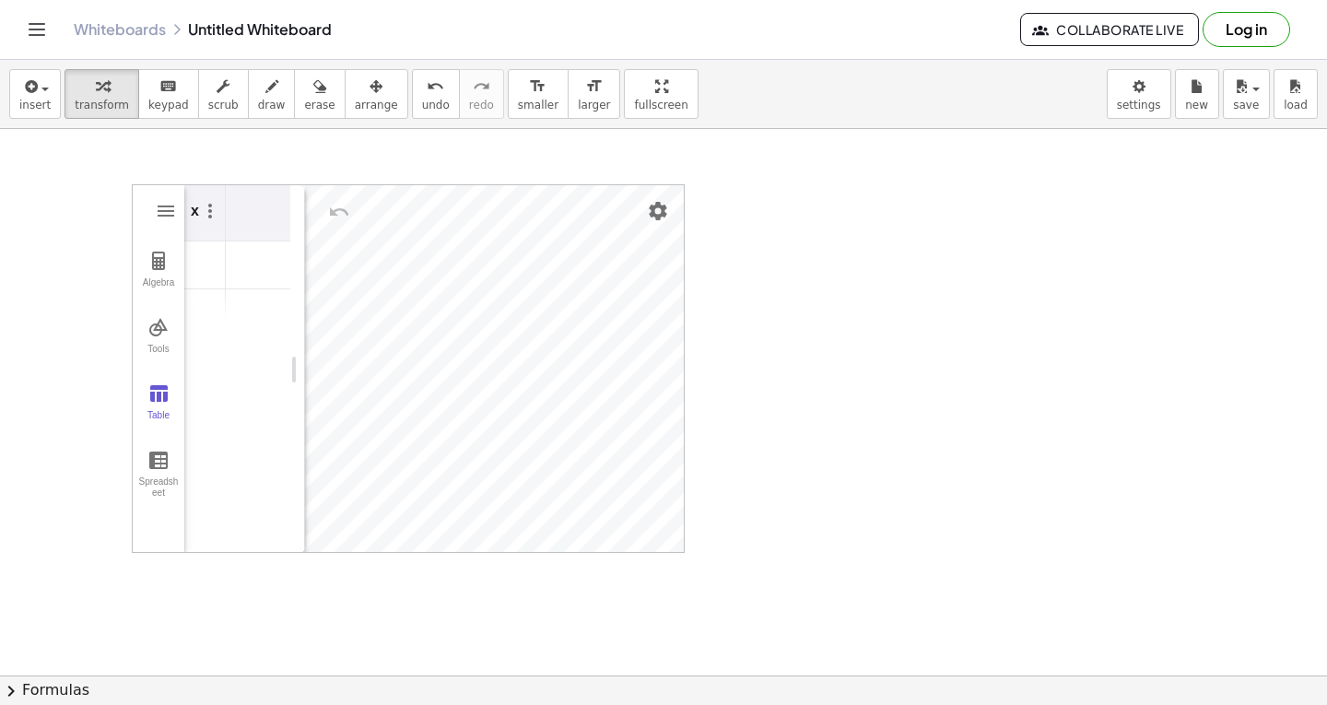
scroll to position [0, 58]
drag, startPoint x: 302, startPoint y: 257, endPoint x: 405, endPoint y: 360, distance: 146.0
drag, startPoint x: 263, startPoint y: 219, endPoint x: 290, endPoint y: 233, distance: 30.9
click at [290, 233] on th "Graphing Calculator" at bounding box center [292, 213] width 111 height 56
click at [207, 254] on td "Graphing Calculator" at bounding box center [181, 265] width 111 height 48
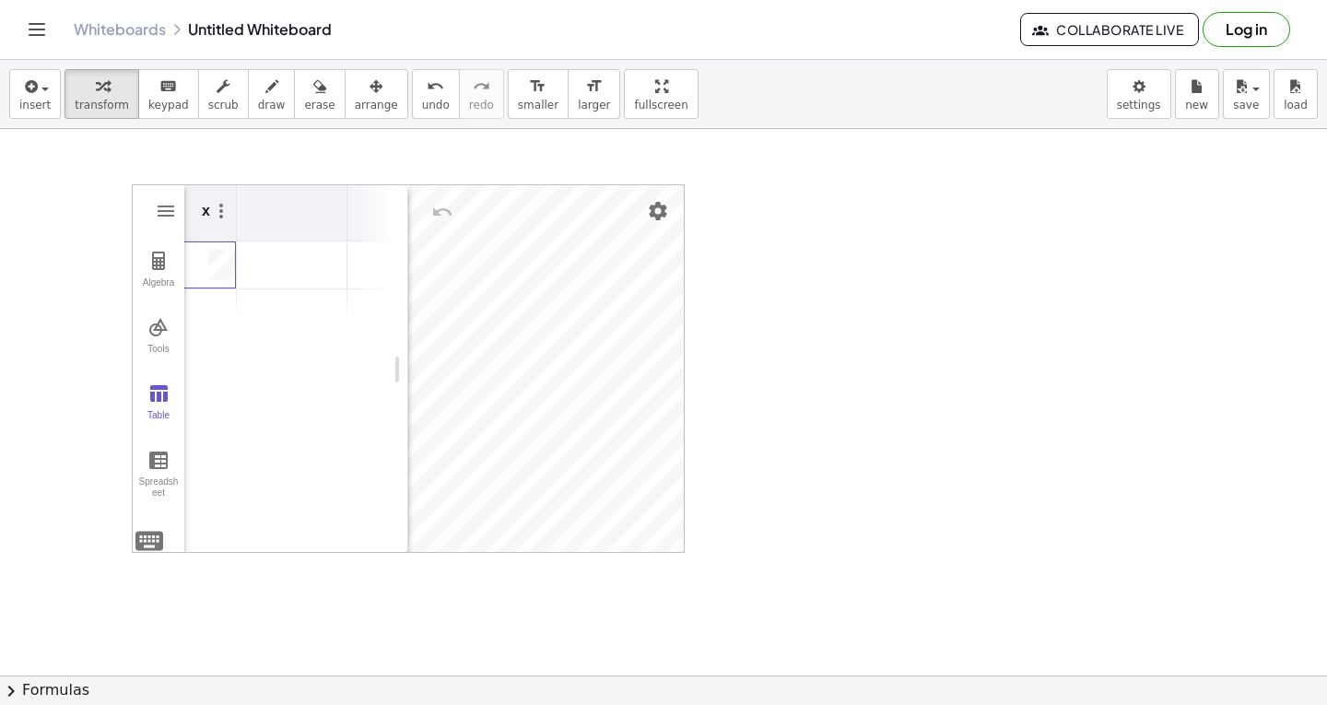
scroll to position [0, 0]
click at [273, 208] on img "Graphing Calculator" at bounding box center [279, 211] width 22 height 22
click at [341, 205] on th "Graphing Calculator" at bounding box center [350, 213] width 111 height 56
click at [331, 205] on th "Graphing Calculator" at bounding box center [350, 213] width 111 height 56
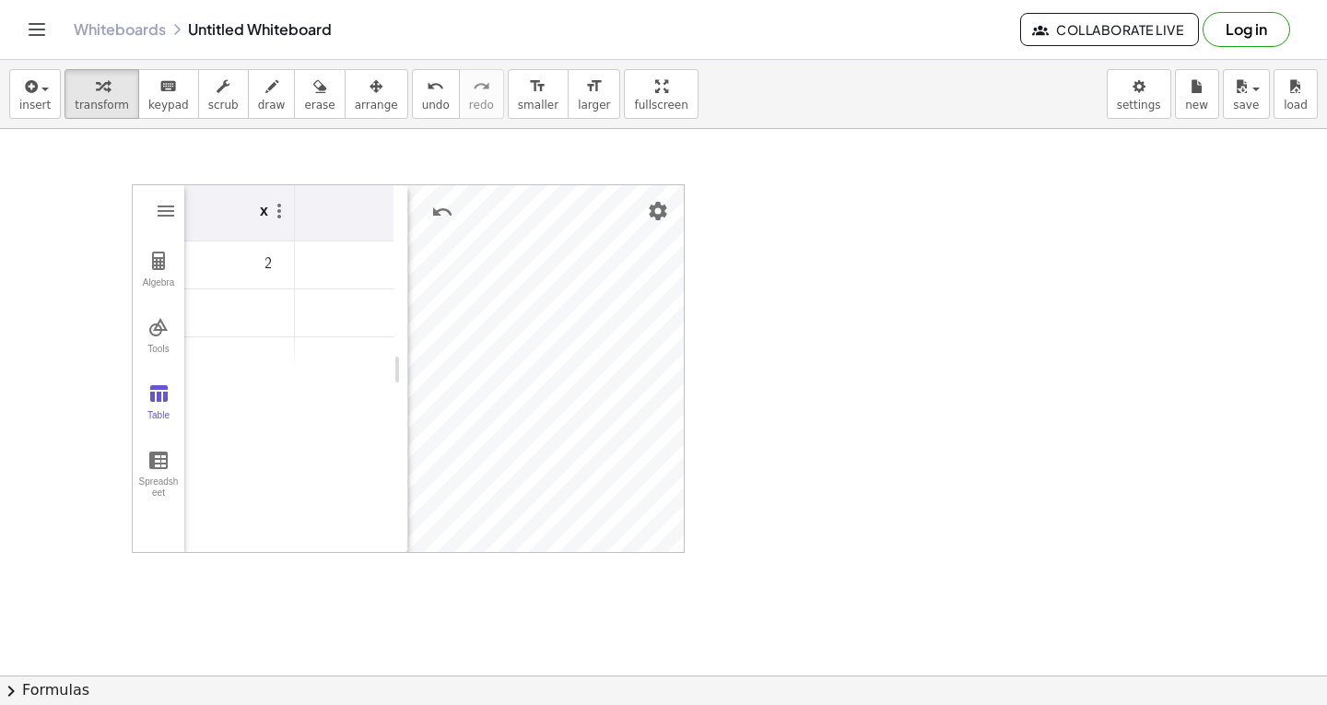
click at [242, 221] on th "x" at bounding box center [239, 213] width 111 height 56
click at [262, 214] on div "x" at bounding box center [264, 207] width 8 height 22
click at [311, 275] on td "Graphing Calculator" at bounding box center [350, 265] width 111 height 48
click at [265, 440] on div "x 2" at bounding box center [288, 369] width 209 height 369
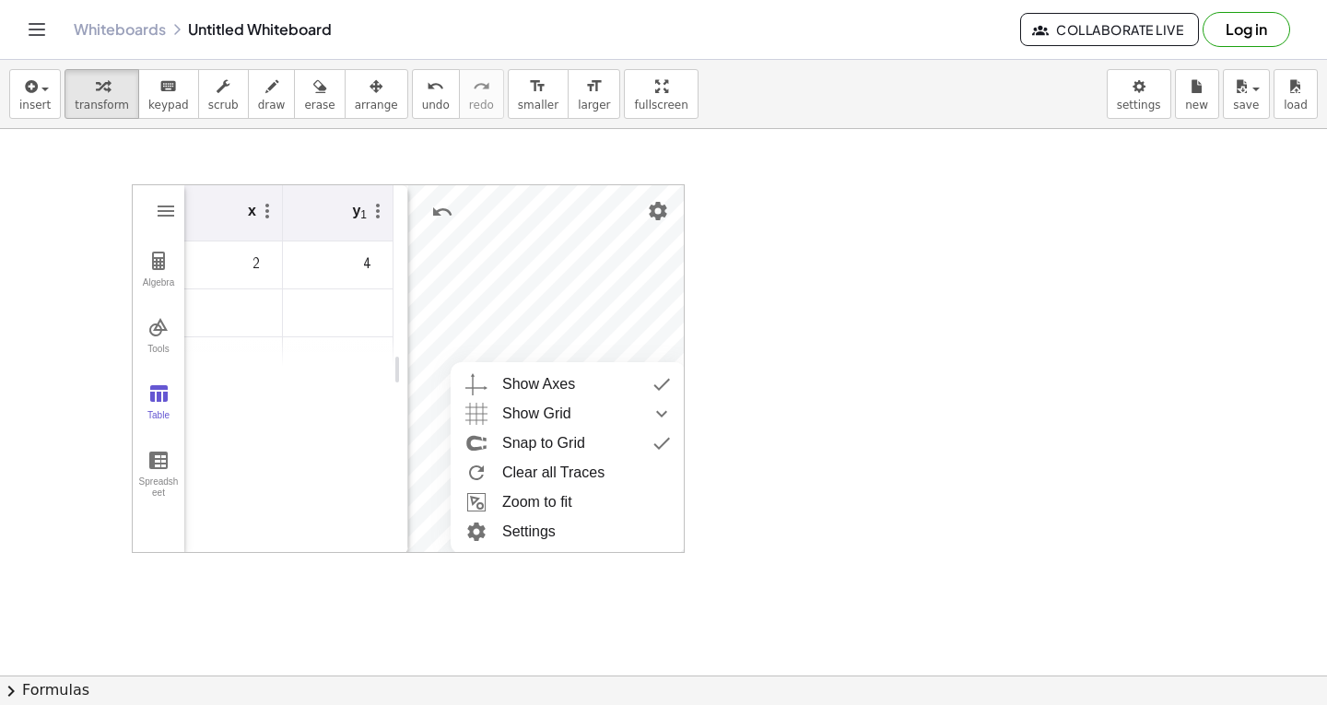
click at [312, 423] on div "x y 1 2 4" at bounding box center [288, 369] width 209 height 369
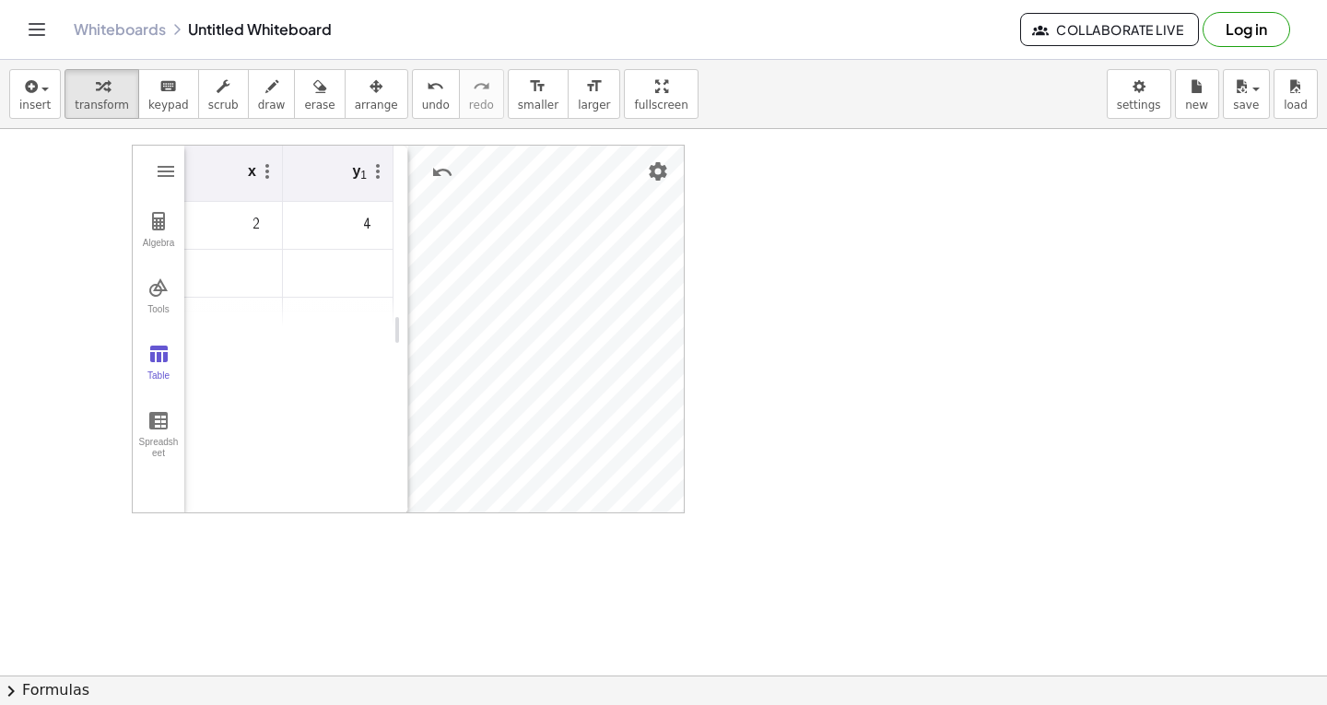
scroll to position [553, 0]
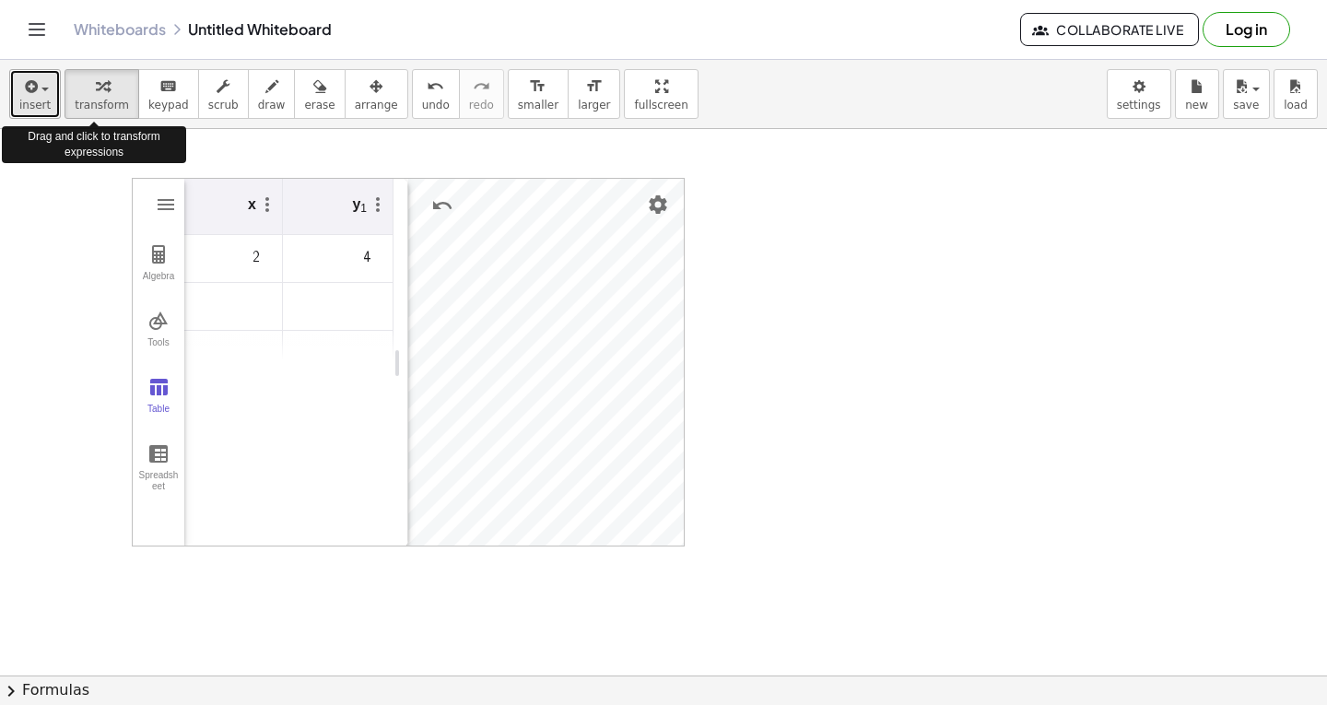
click at [44, 96] on div "button" at bounding box center [34, 86] width 31 height 22
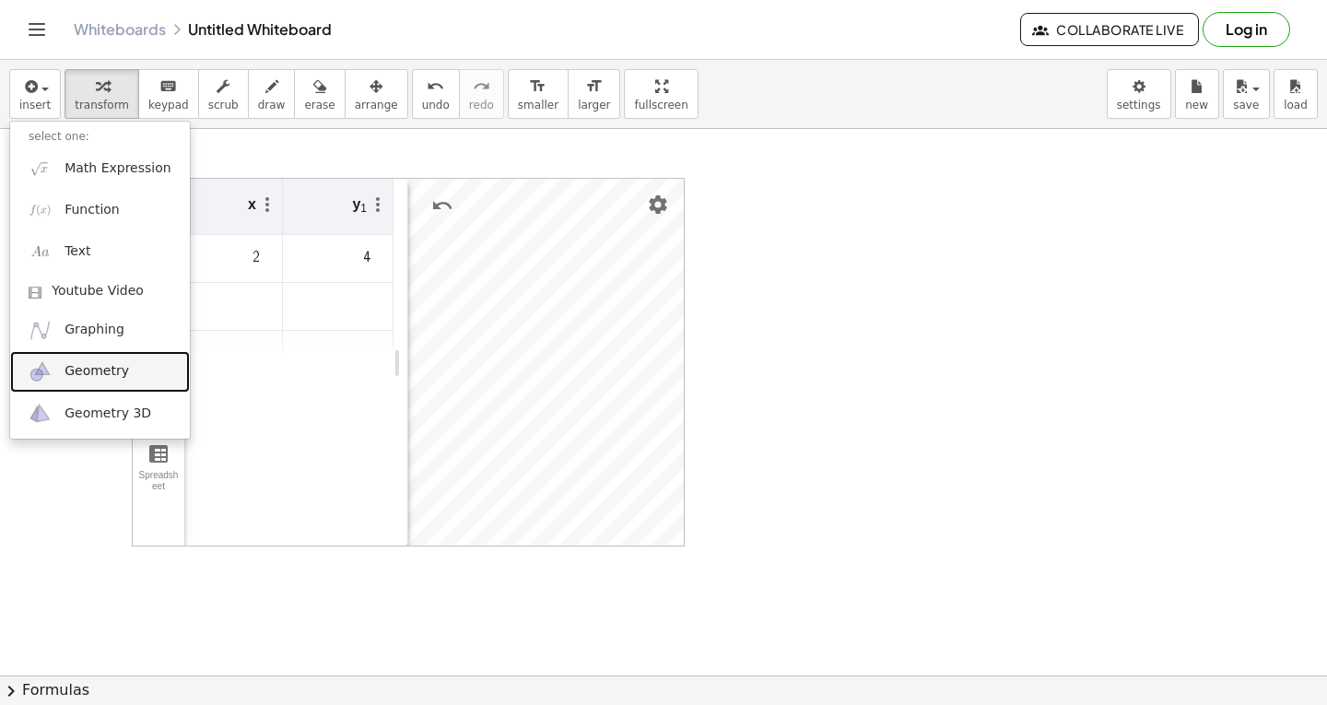
click at [118, 371] on span "Geometry" at bounding box center [97, 371] width 65 height 18
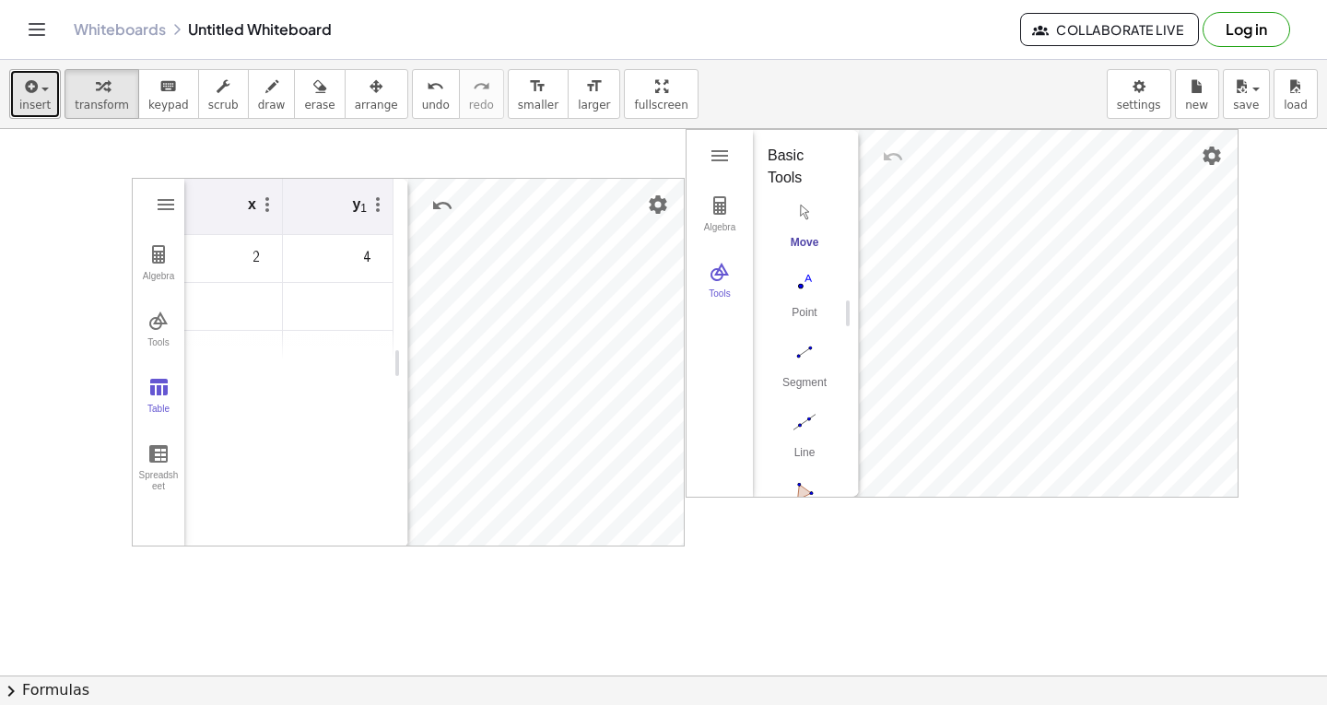
click at [14, 98] on button "insert" at bounding box center [35, 94] width 52 height 50
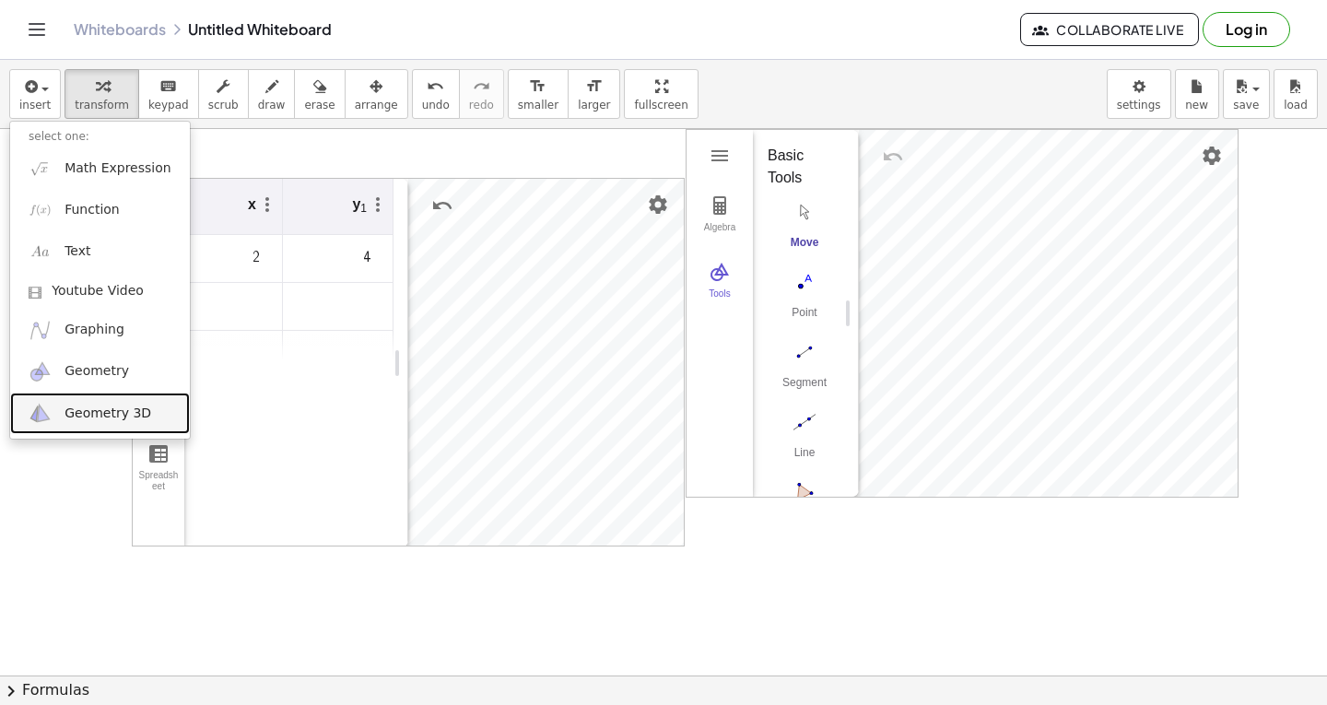
click at [76, 410] on span "Geometry 3D" at bounding box center [108, 414] width 87 height 18
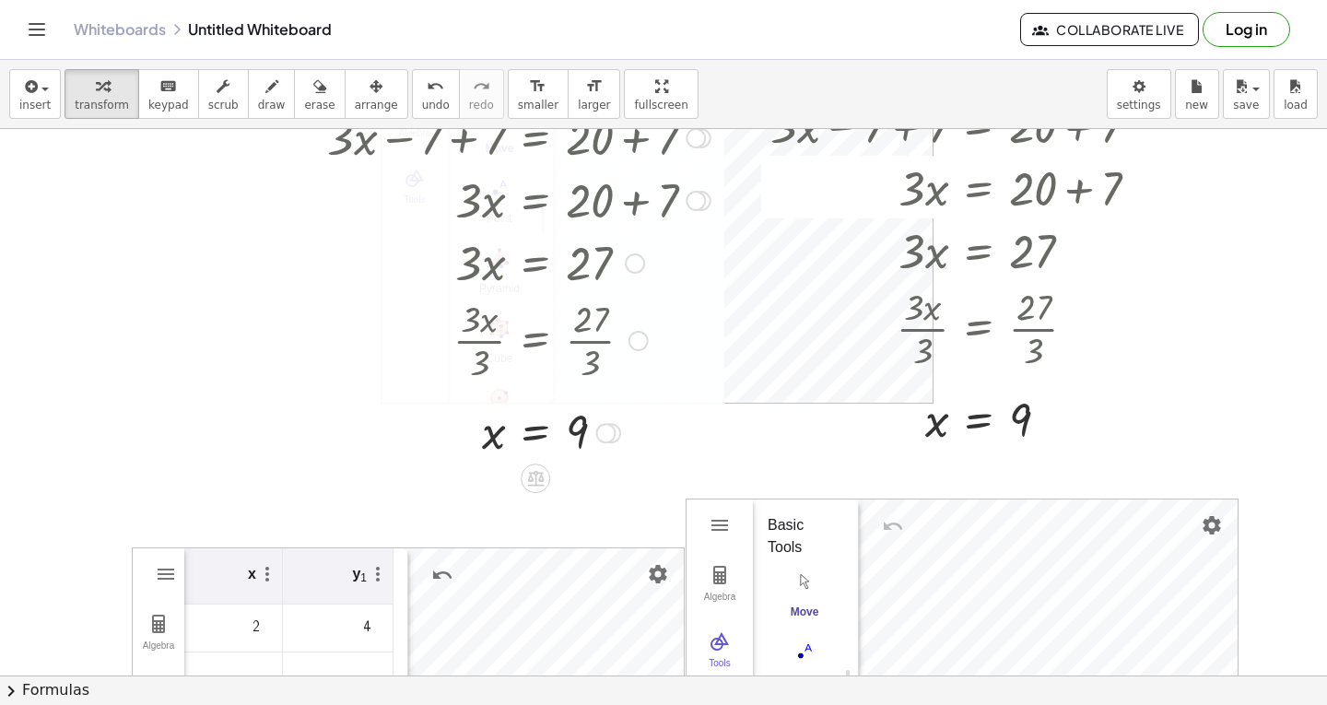
scroll to position [185, 0]
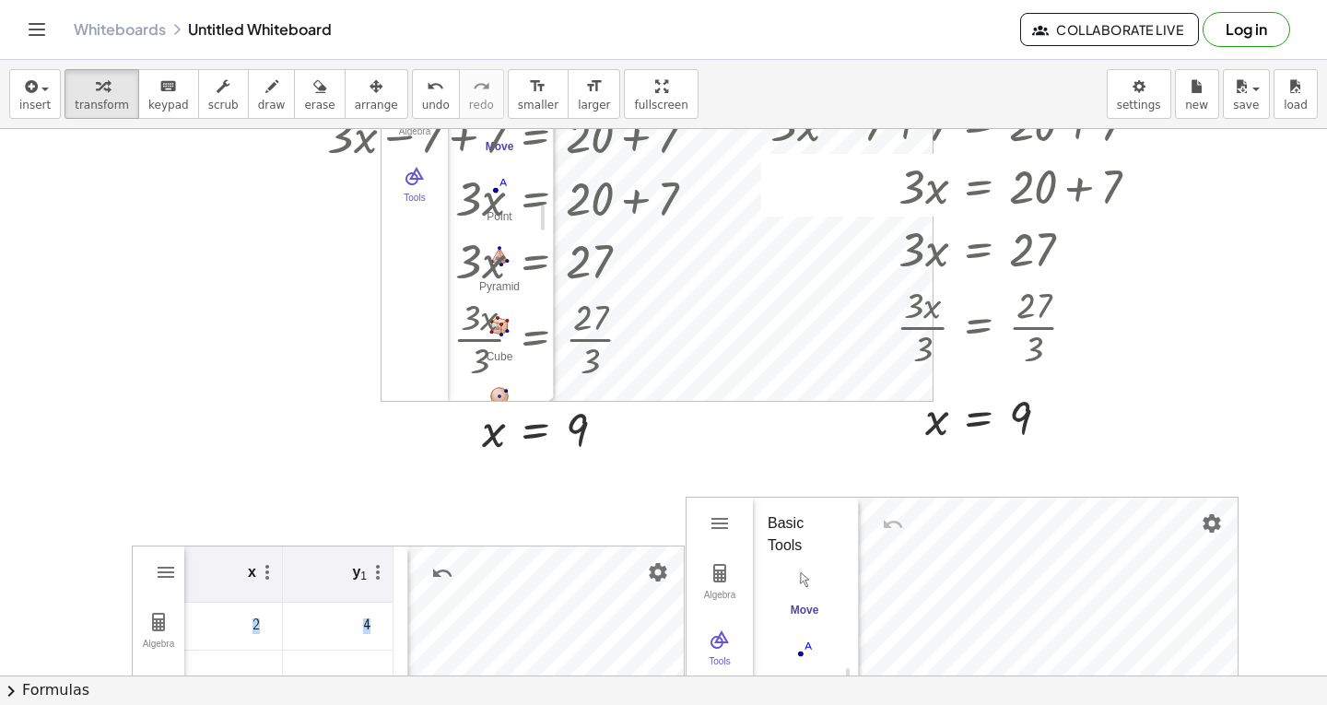
drag, startPoint x: 718, startPoint y: 299, endPoint x: 687, endPoint y: 468, distance: 171.4
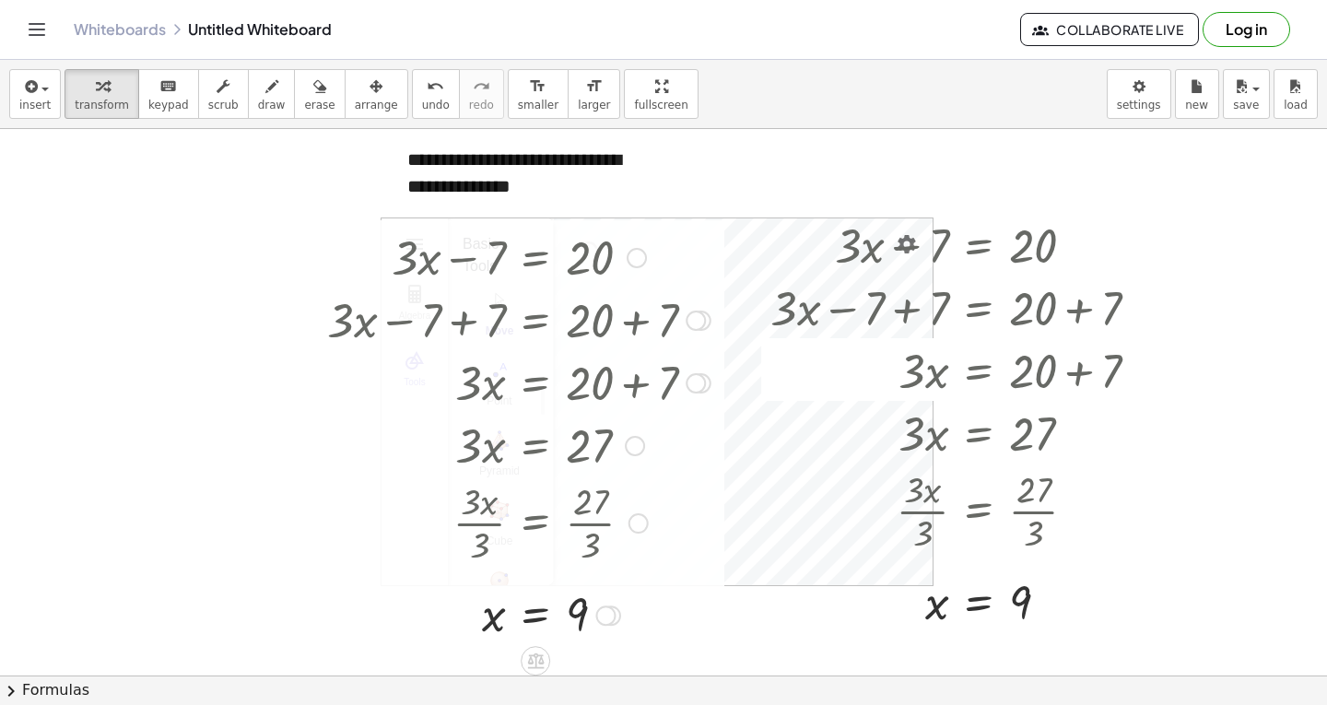
scroll to position [0, 0]
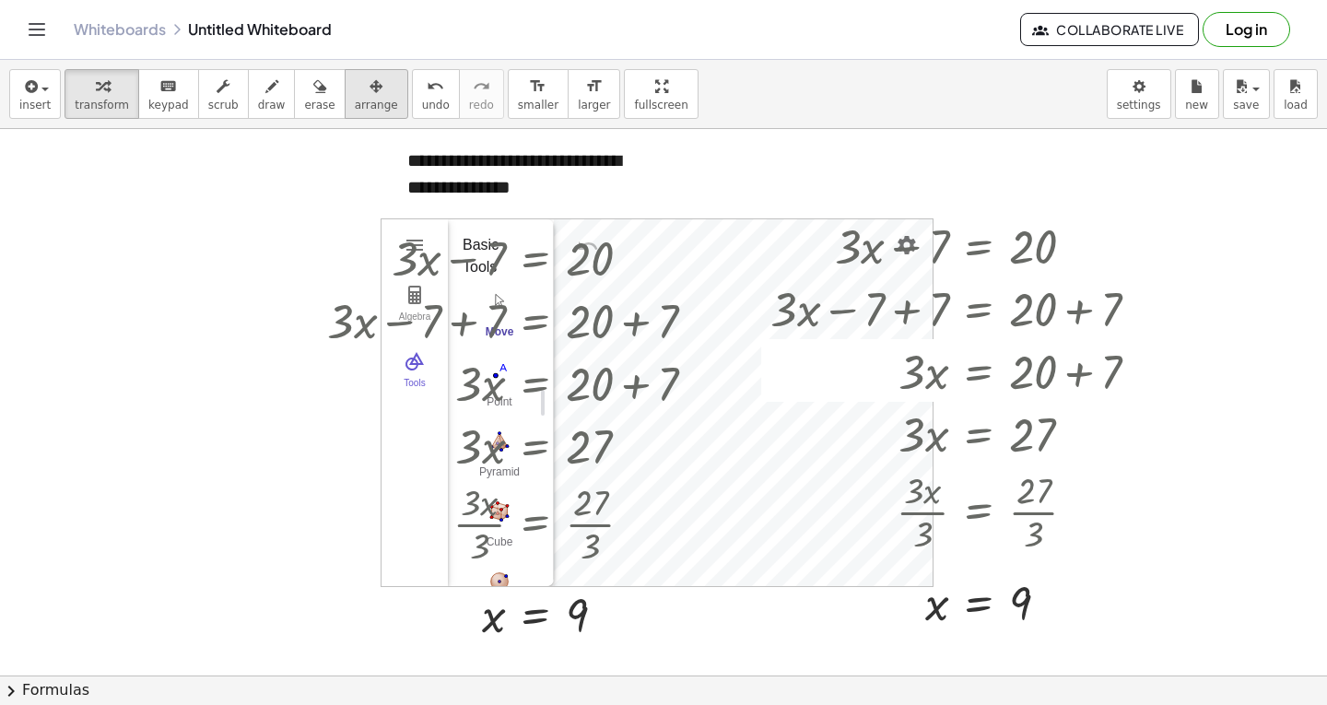
click at [370, 97] on icon "button" at bounding box center [376, 87] width 13 height 22
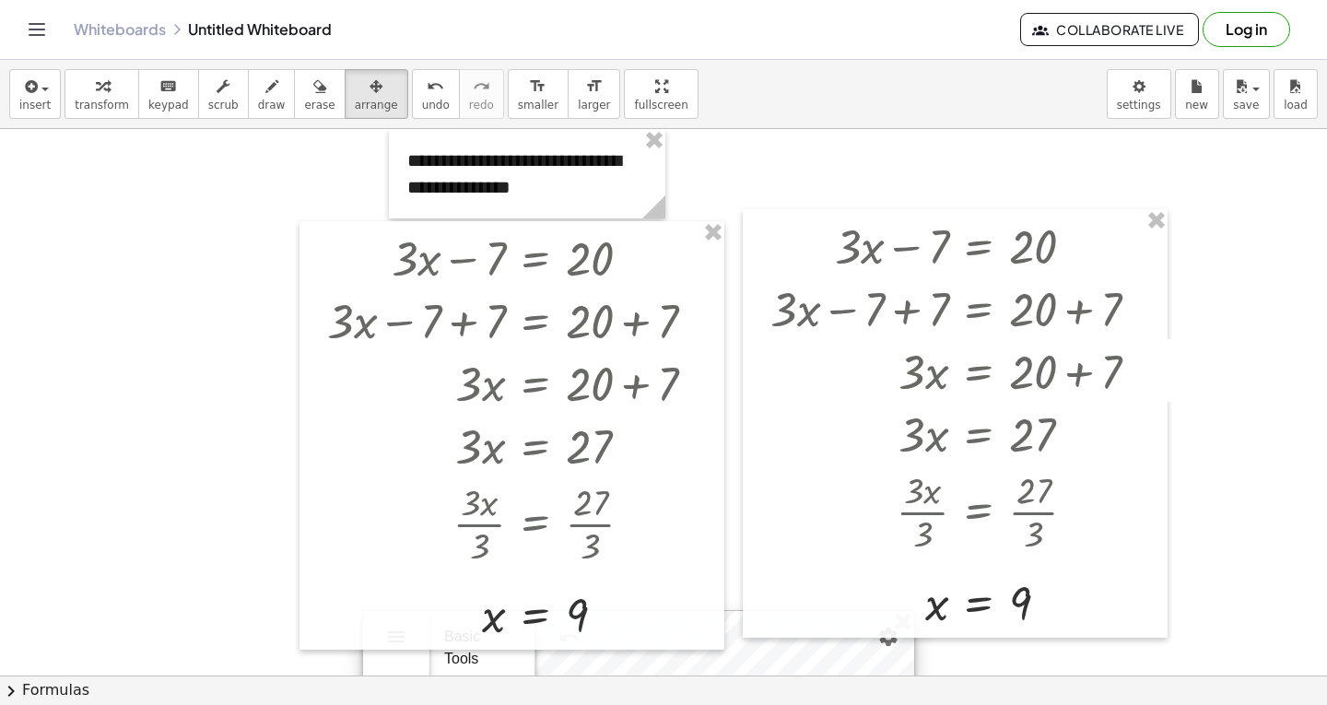
drag, startPoint x: 734, startPoint y: 357, endPoint x: 715, endPoint y: 748, distance: 392.1
click at [715, 704] on html "**********" at bounding box center [663, 352] width 1327 height 705
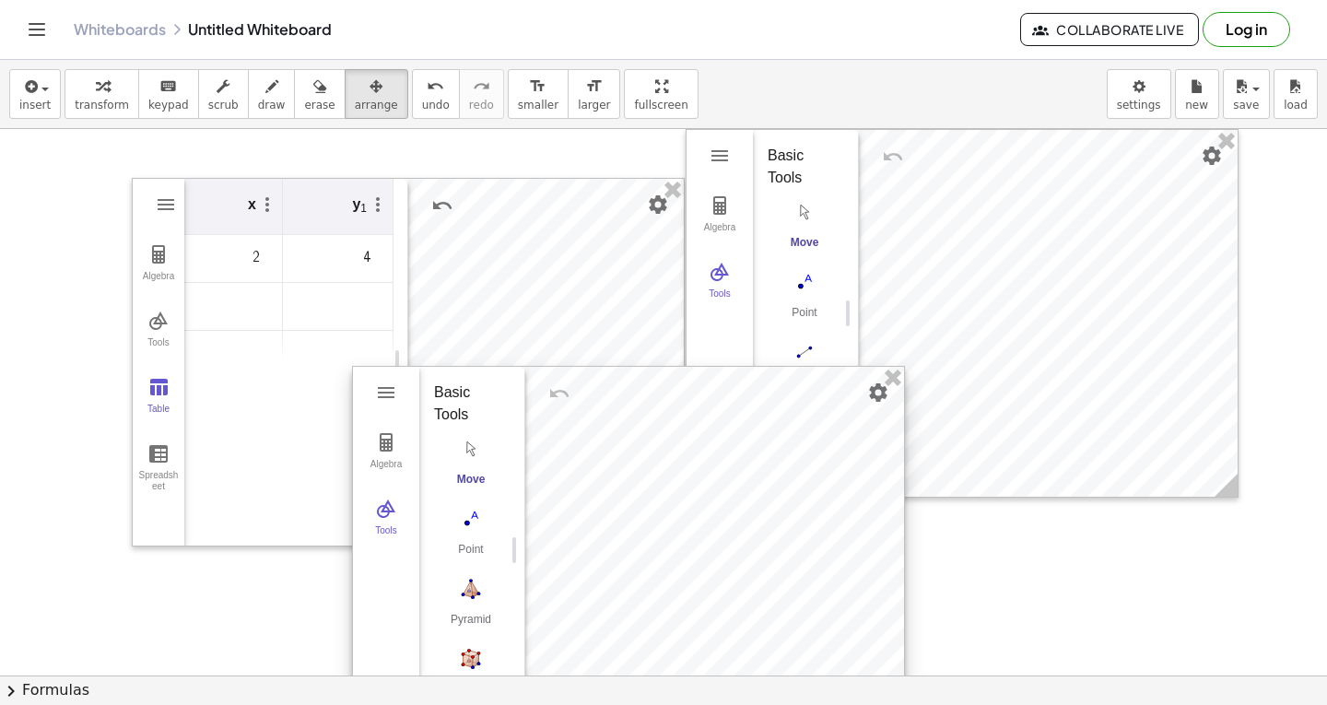
drag, startPoint x: 733, startPoint y: 311, endPoint x: 729, endPoint y: 651, distance: 340.1
click at [729, 651] on div at bounding box center [628, 550] width 551 height 367
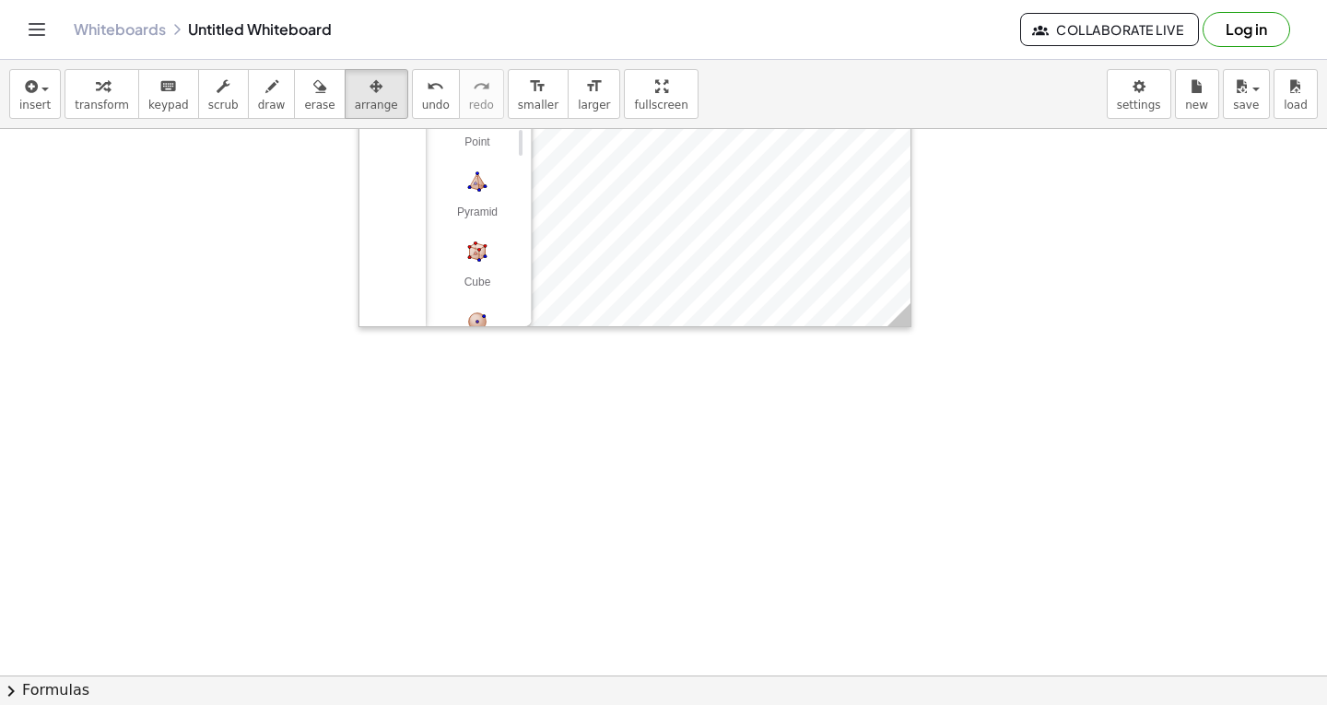
scroll to position [1014, 0]
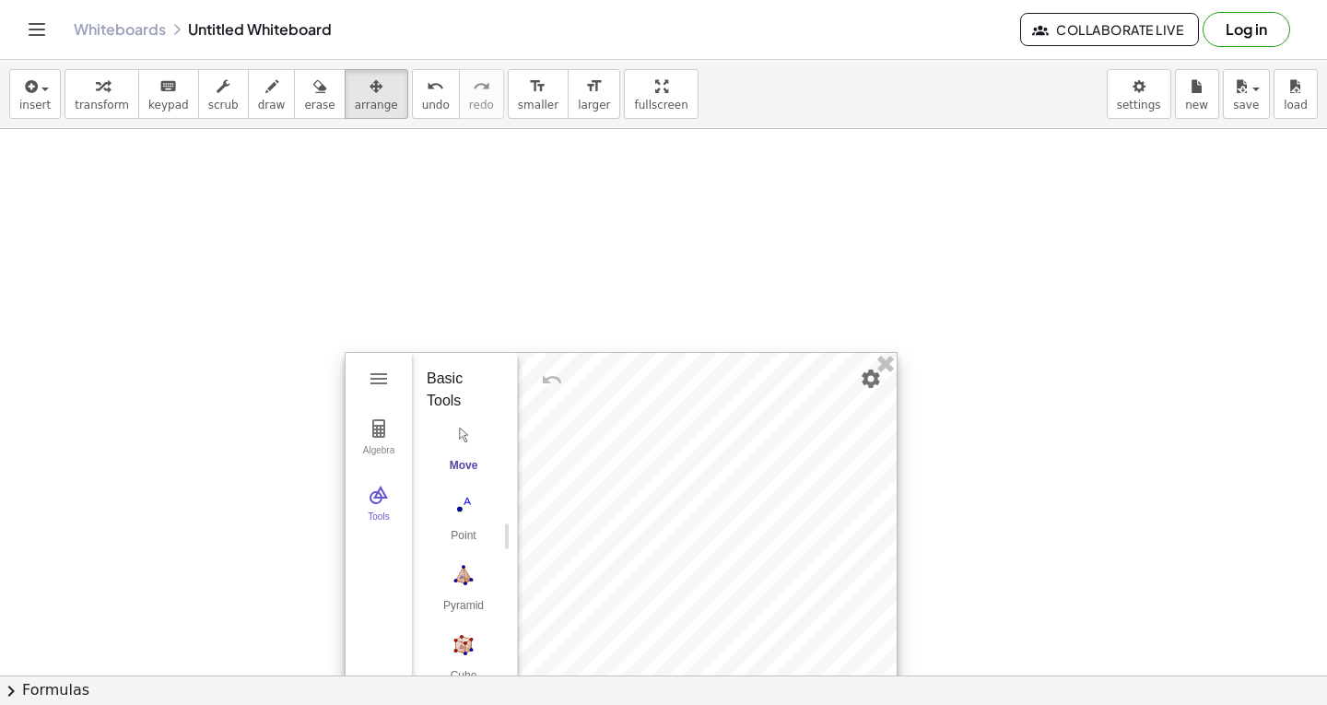
drag, startPoint x: 717, startPoint y: 370, endPoint x: 710, endPoint y: 586, distance: 216.6
click at [710, 586] on div at bounding box center [621, 536] width 551 height 367
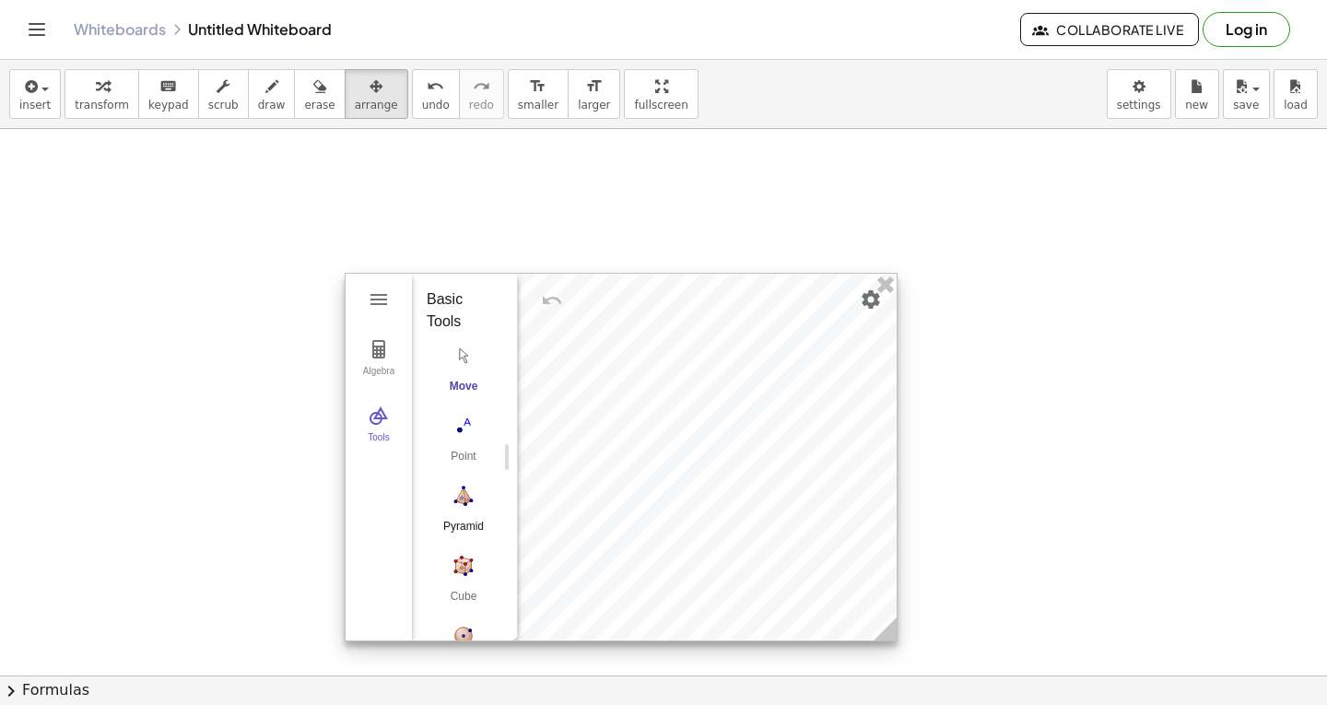
click at [471, 495] on img "Pyramid. Select a polygon for bottom, then select top point" at bounding box center [464, 495] width 74 height 29
click at [473, 608] on img "Move. Drag or select object" at bounding box center [470, 607] width 44 height 44
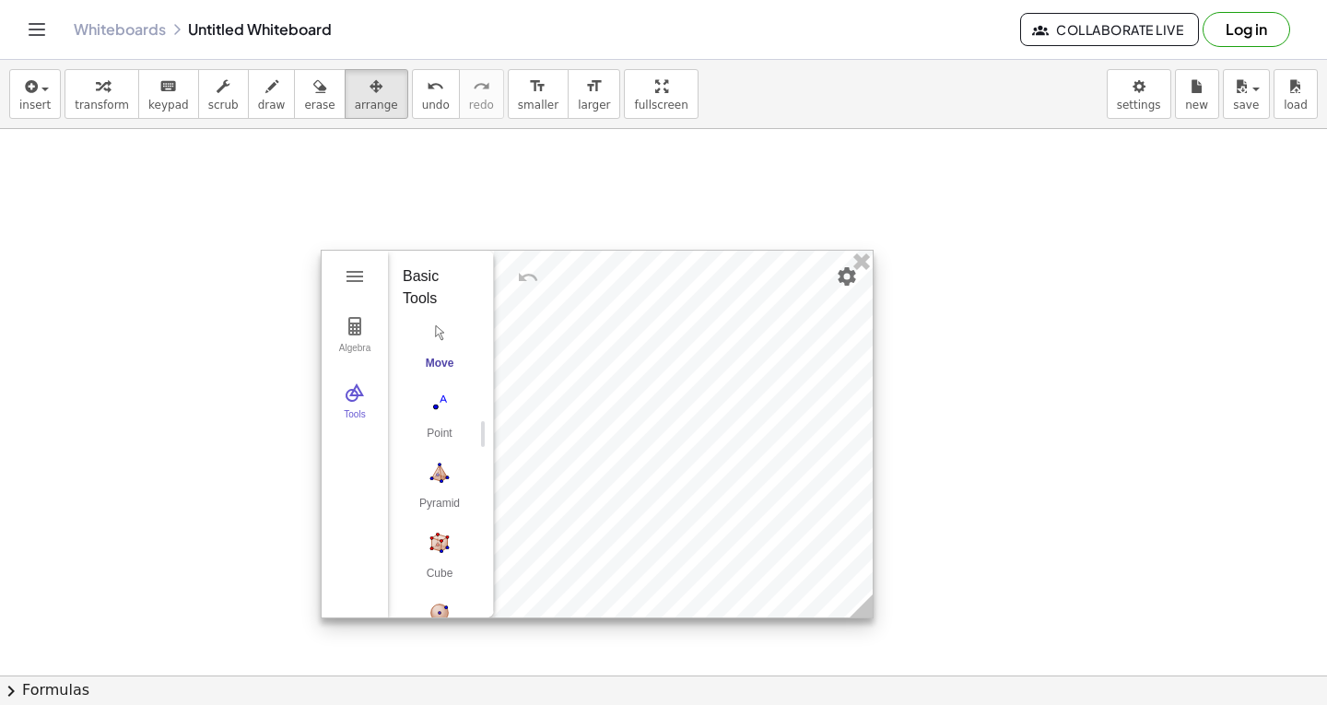
drag, startPoint x: 706, startPoint y: 519, endPoint x: 682, endPoint y: 496, distance: 33.2
click at [682, 496] on div at bounding box center [597, 434] width 551 height 367
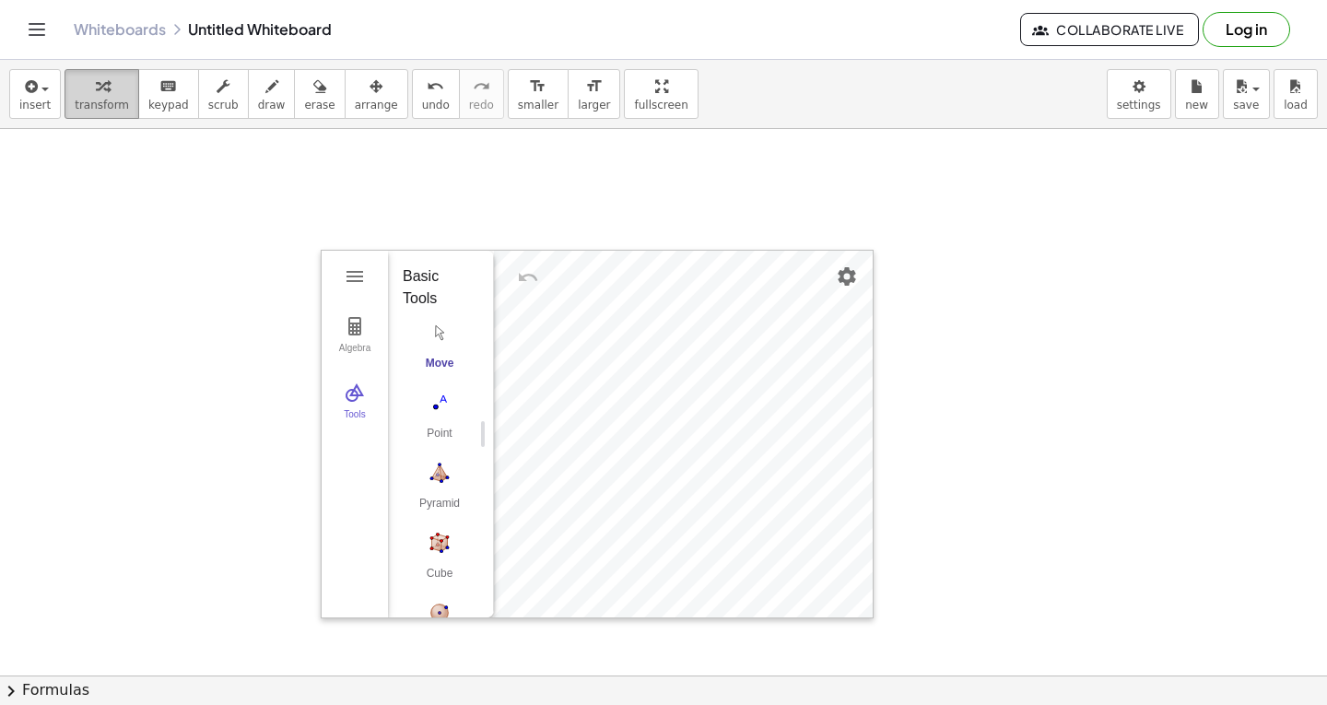
click at [111, 97] on button "transform" at bounding box center [102, 94] width 75 height 50
drag, startPoint x: 437, startPoint y: 471, endPoint x: 481, endPoint y: 478, distance: 44.8
click at [440, 471] on img "Pyramid. Select a polygon for bottom, then select top point" at bounding box center [440, 472] width 74 height 29
click at [431, 356] on button "Move" at bounding box center [440, 350] width 74 height 66
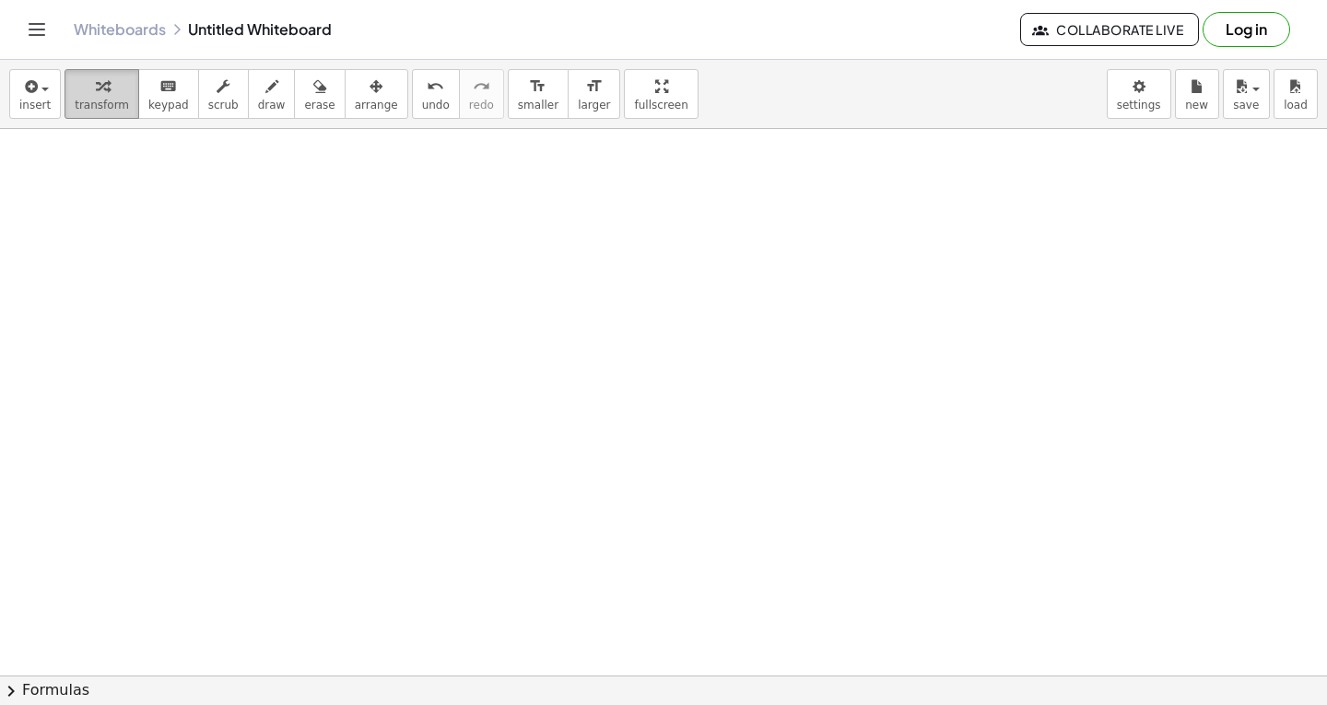
scroll to position [1731, 0]
click at [41, 111] on span "insert" at bounding box center [34, 105] width 31 height 13
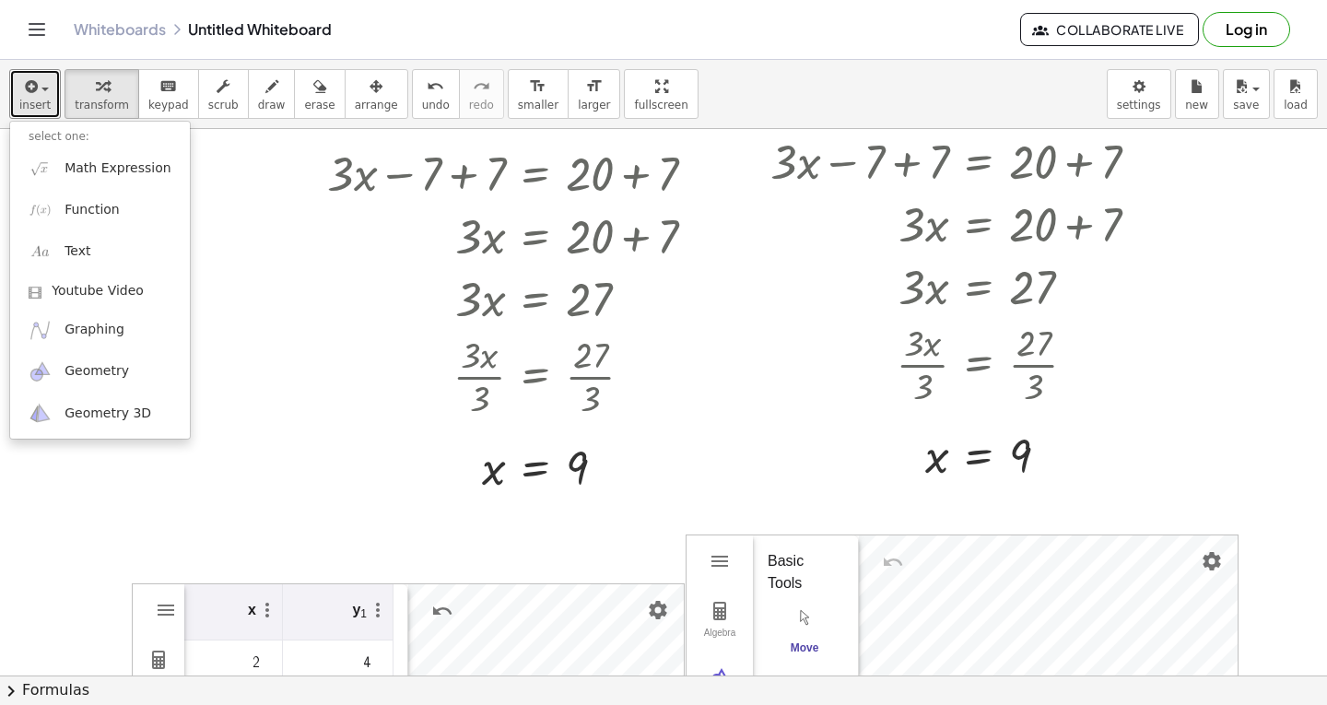
scroll to position [0, 0]
